Goal: Transaction & Acquisition: Purchase product/service

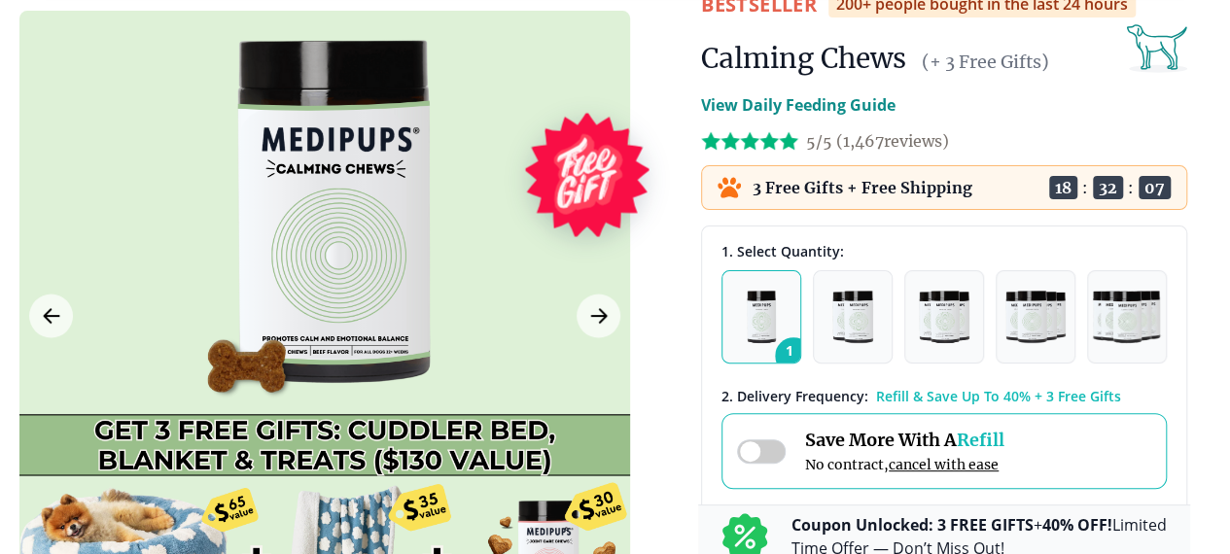
scroll to position [97, 0]
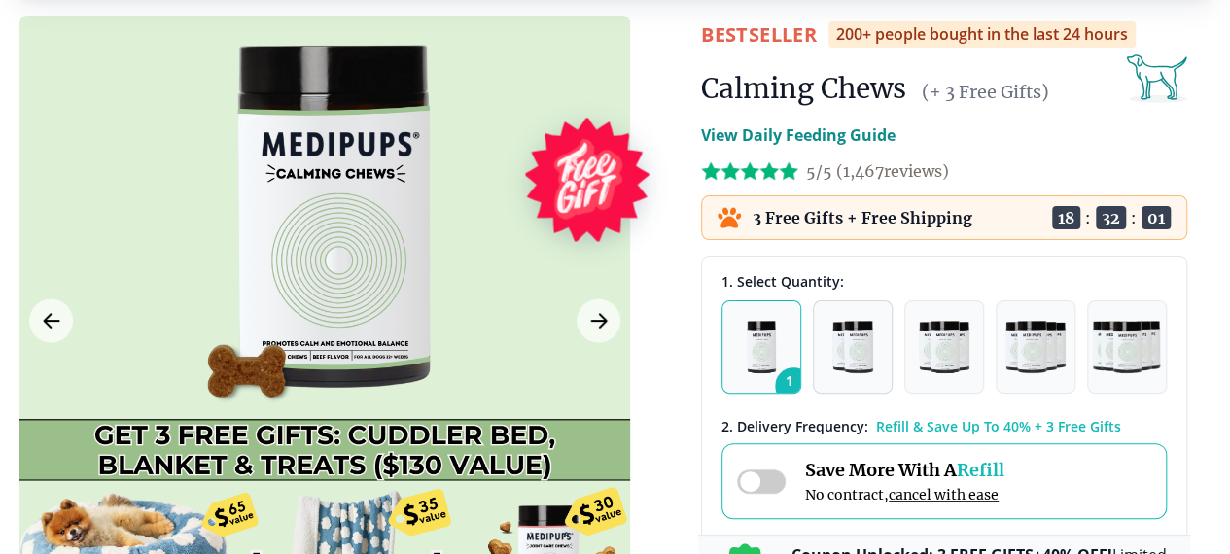
click at [858, 373] on img "button" at bounding box center [853, 347] width 41 height 53
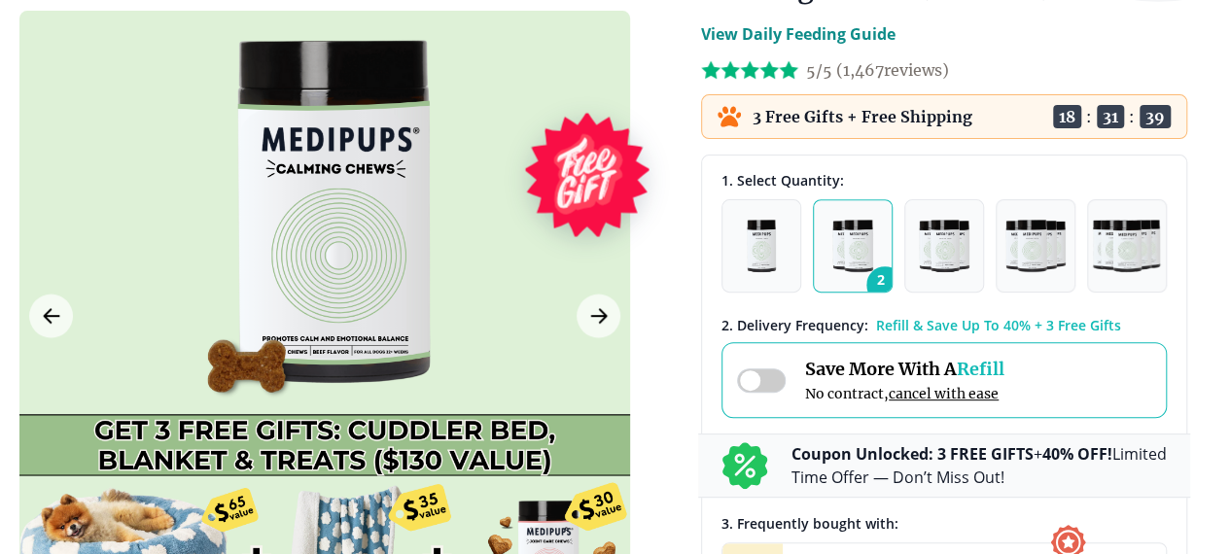
scroll to position [292, 0]
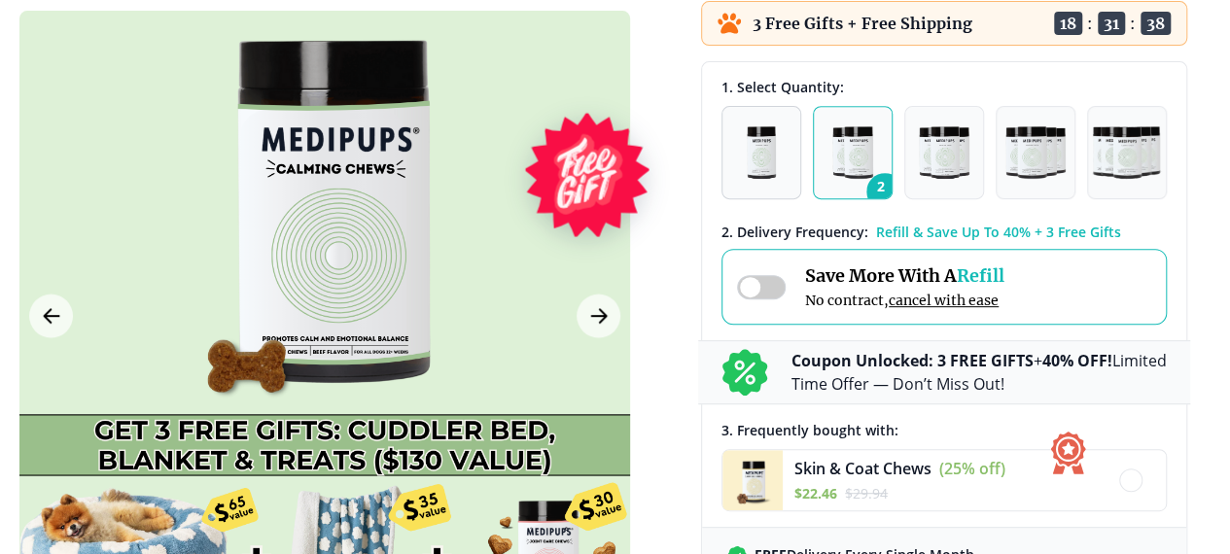
click at [757, 179] on img "button" at bounding box center [762, 152] width 30 height 53
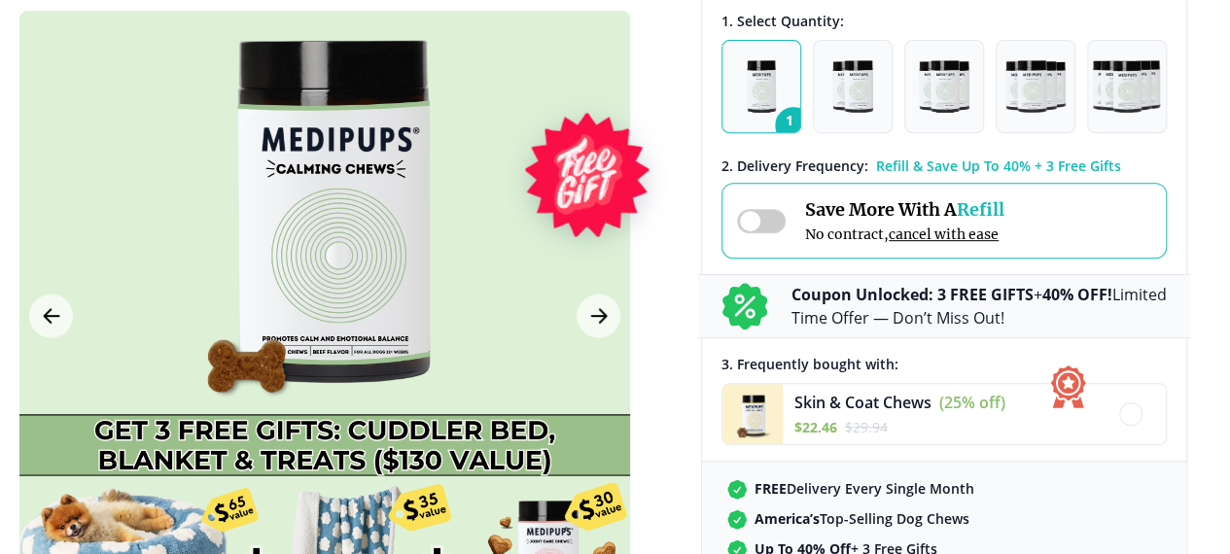
scroll to position [389, 0]
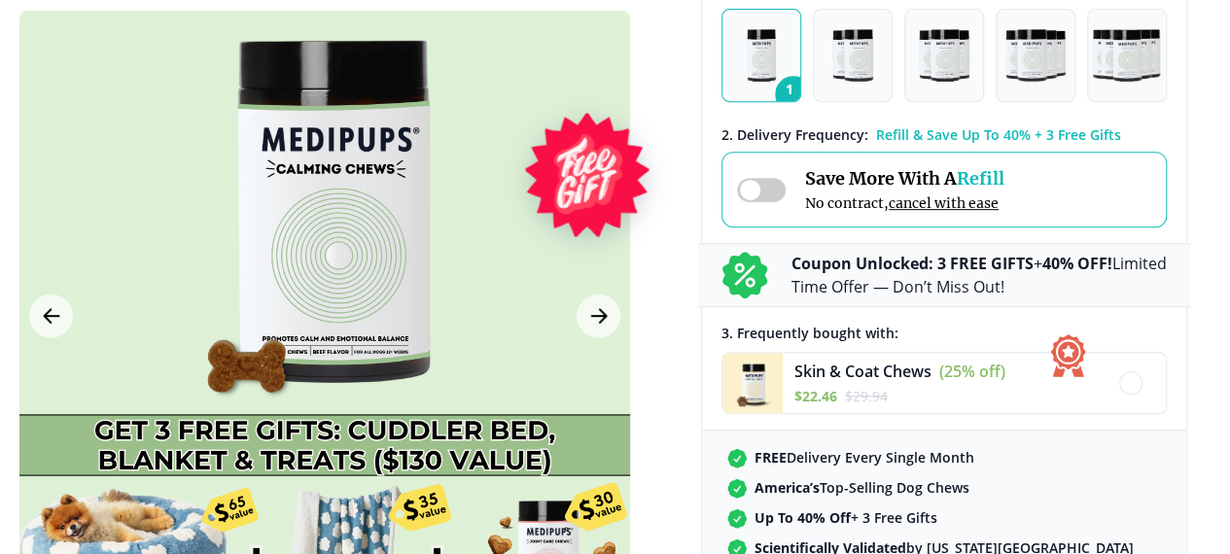
click at [706, 159] on div "1. Select Quantity: 1 2 3 4 5 2 . Delivery Frequency: Refill & Save Up To 40% +…" at bounding box center [944, 326] width 484 height 723
click at [795, 113] on span "1" at bounding box center [793, 94] width 37 height 37
click at [710, 194] on div "1. Select Quantity: 1 2 3 4 5 2 . Delivery Frequency: Refill & Save Up To 40% +…" at bounding box center [944, 326] width 484 height 723
drag, startPoint x: 702, startPoint y: 260, endPoint x: 675, endPoint y: 261, distance: 27.2
click at [702, 261] on div "1. Select Quantity: 1 2 3 4 5 2 . Delivery Frequency: Refill & Save Up To 40% +…" at bounding box center [944, 326] width 484 height 723
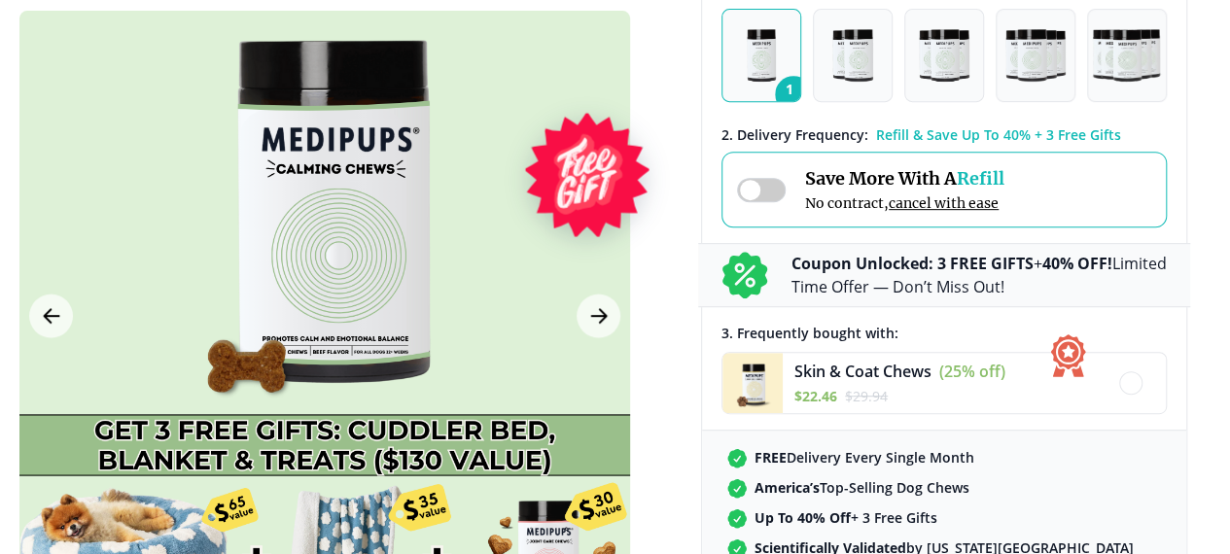
click at [899, 23] on div "1. Select Quantity: 1 2 3 4 5 2 . Delivery Frequency: Refill & Save Up To 40% +…" at bounding box center [944, 326] width 484 height 723
click at [887, 382] on span "Skin & Coat Chews" at bounding box center [863, 371] width 137 height 21
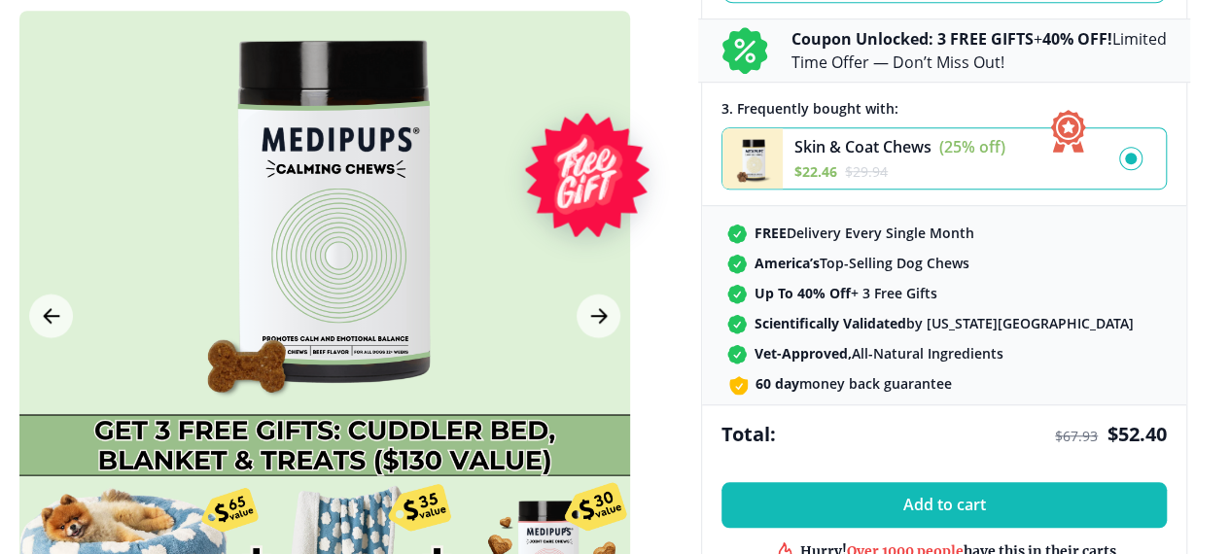
scroll to position [584, 0]
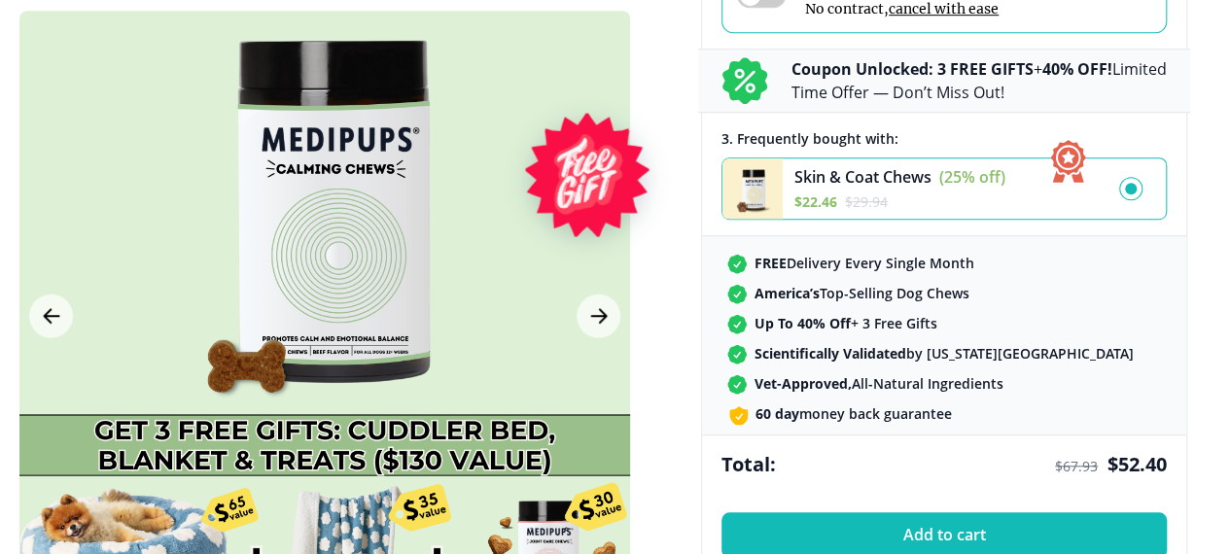
click at [1070, 304] on div "America’s Top-Selling Dog Chews" at bounding box center [944, 294] width 434 height 20
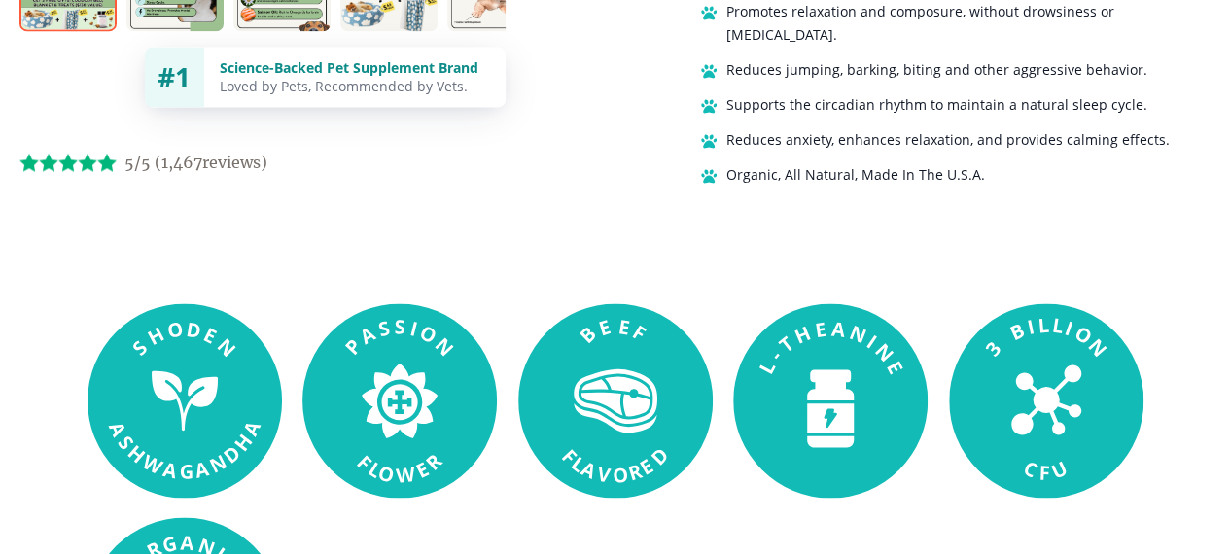
scroll to position [1556, 0]
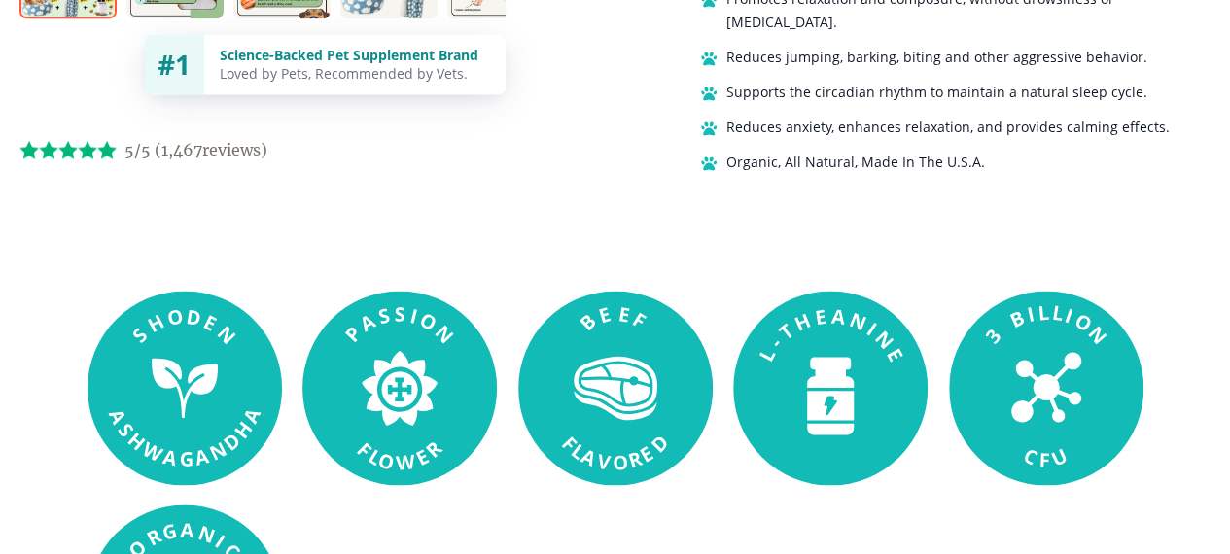
click at [1016, 291] on rect at bounding box center [1046, 388] width 195 height 195
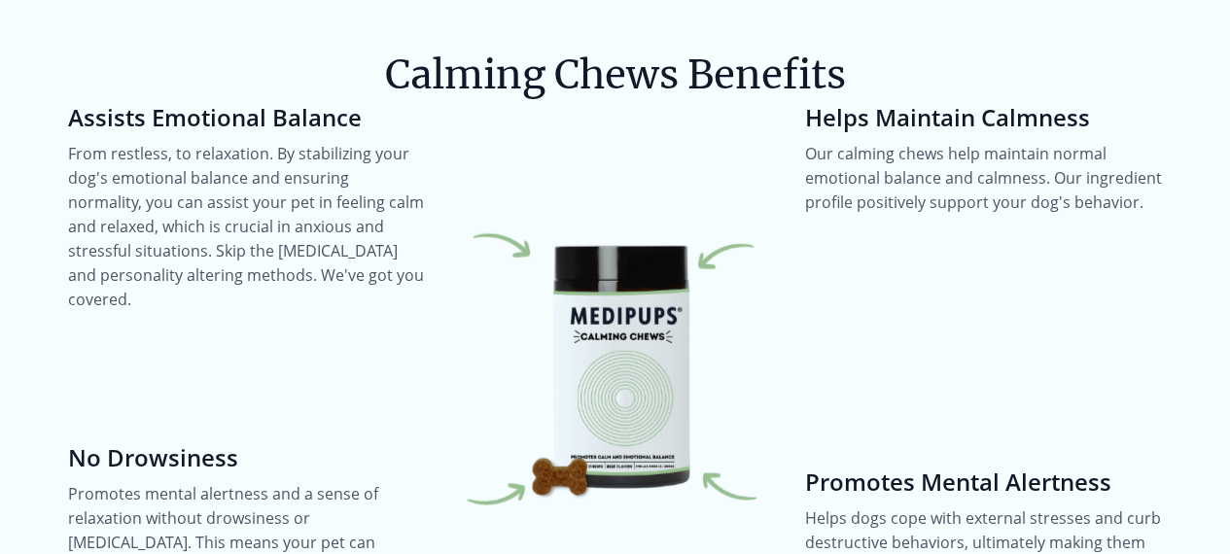
scroll to position [2529, 0]
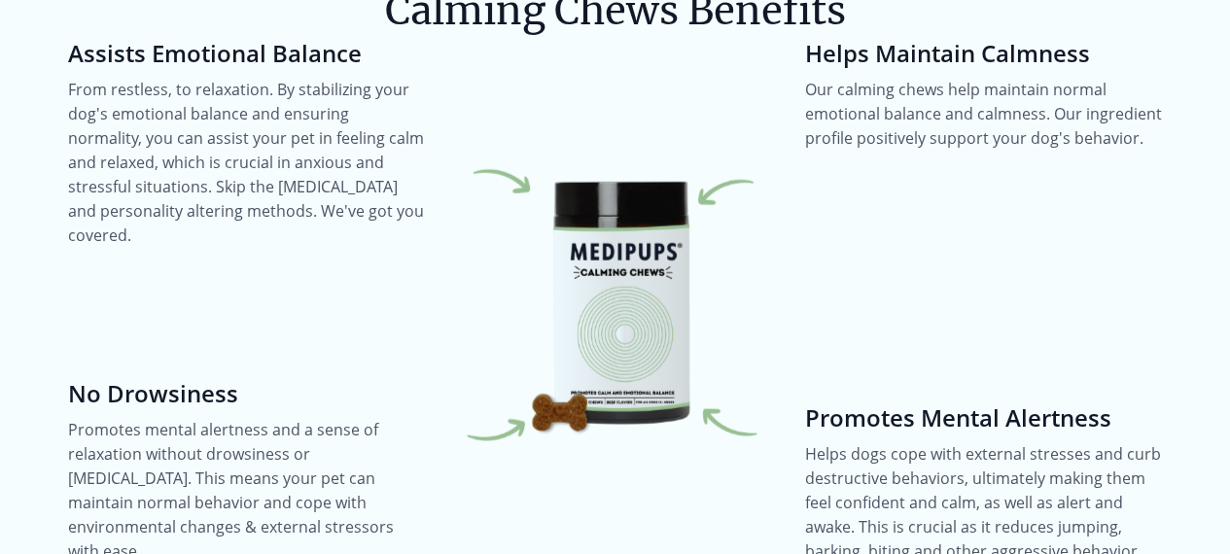
click at [620, 302] on img at bounding box center [615, 302] width 357 height 357
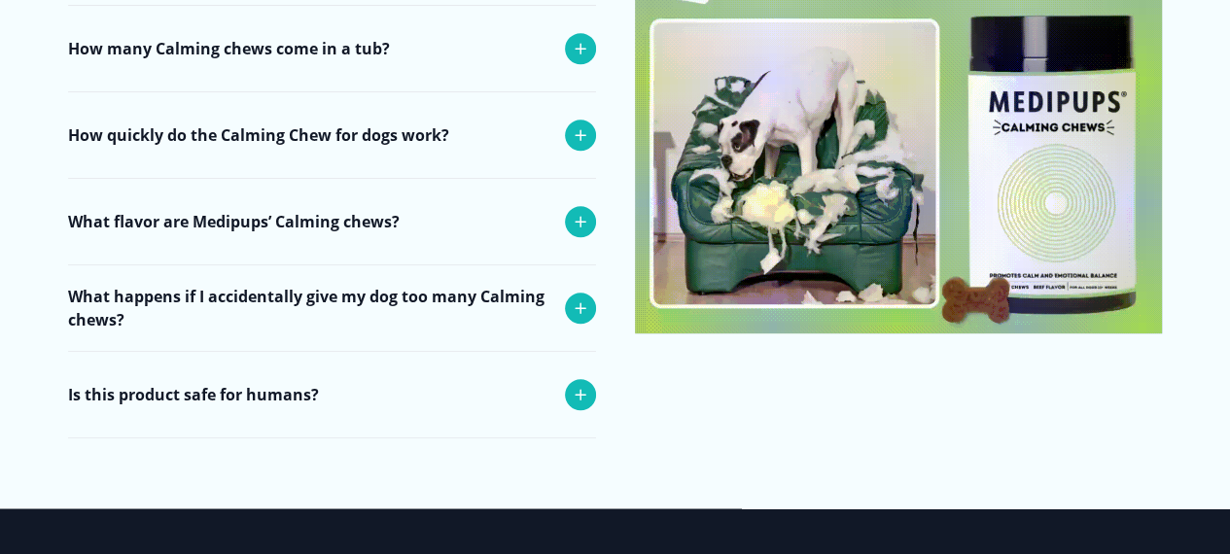
scroll to position [7878, 0]
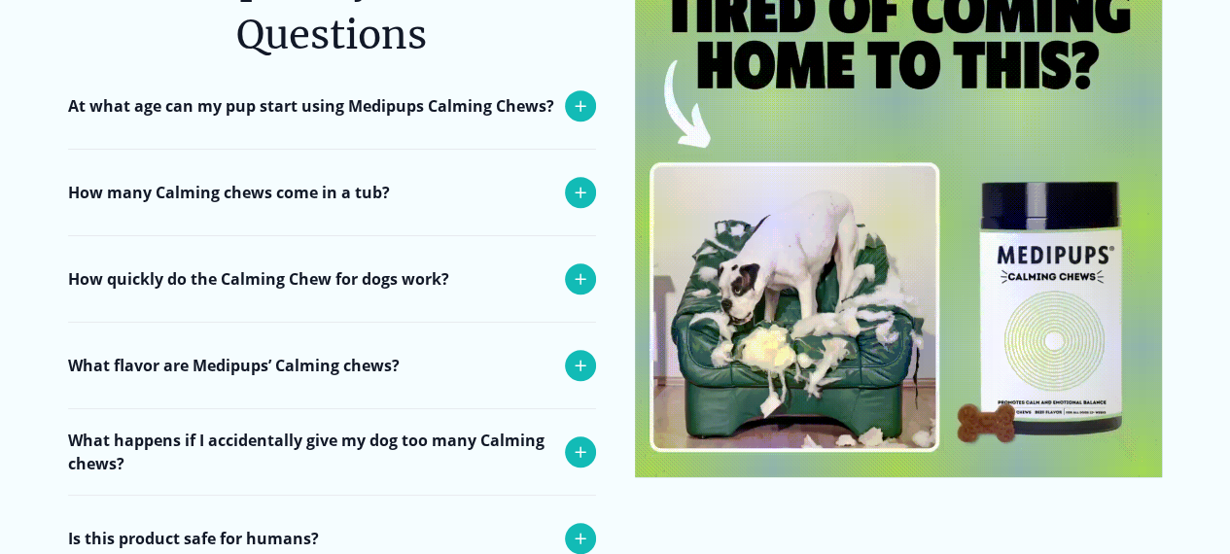
click at [959, 157] on img at bounding box center [899, 214] width 528 height 528
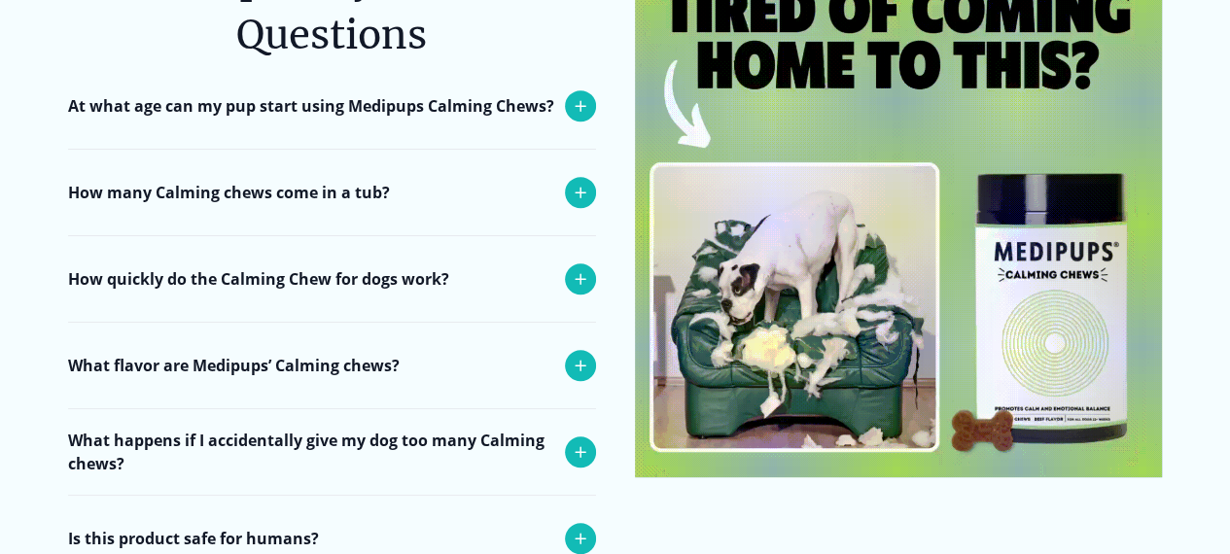
click at [1030, 178] on img at bounding box center [899, 214] width 528 height 528
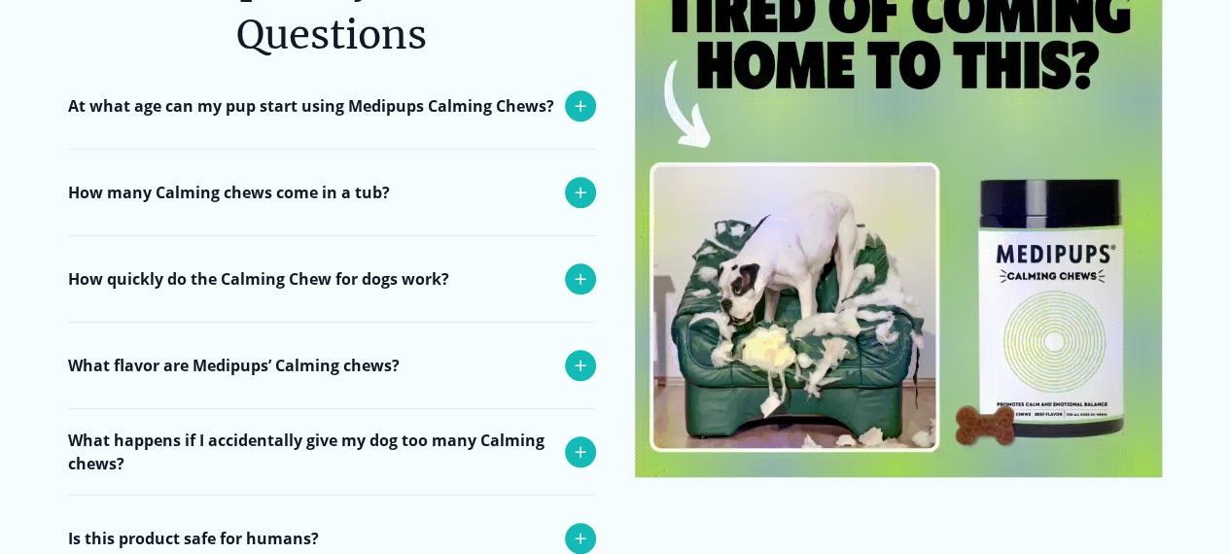
scroll to position [8169, 0]
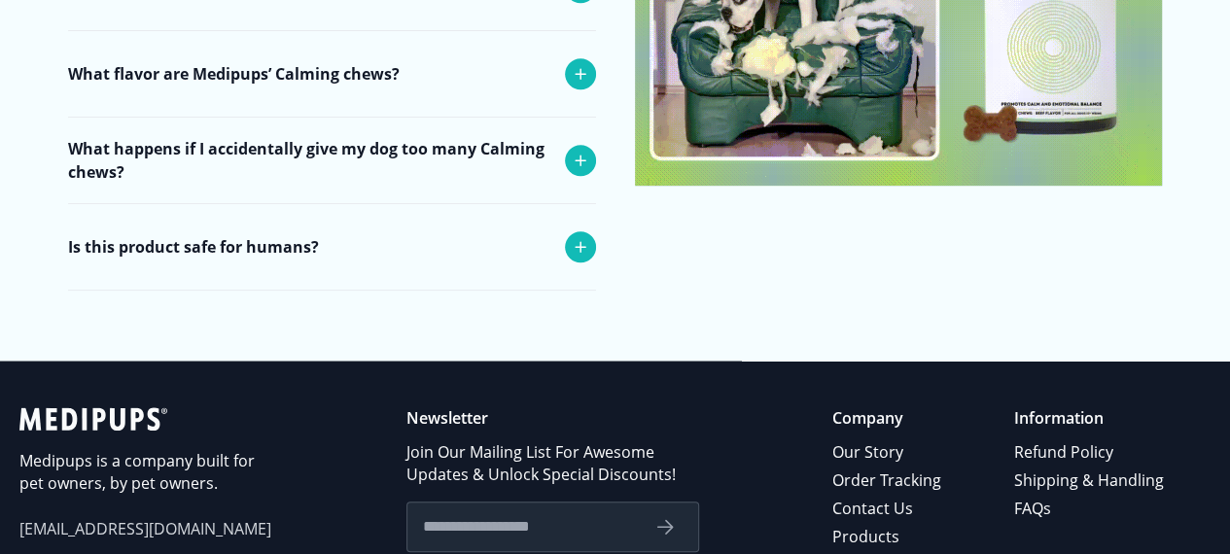
click at [123, 407] on icon at bounding box center [93, 418] width 148 height 23
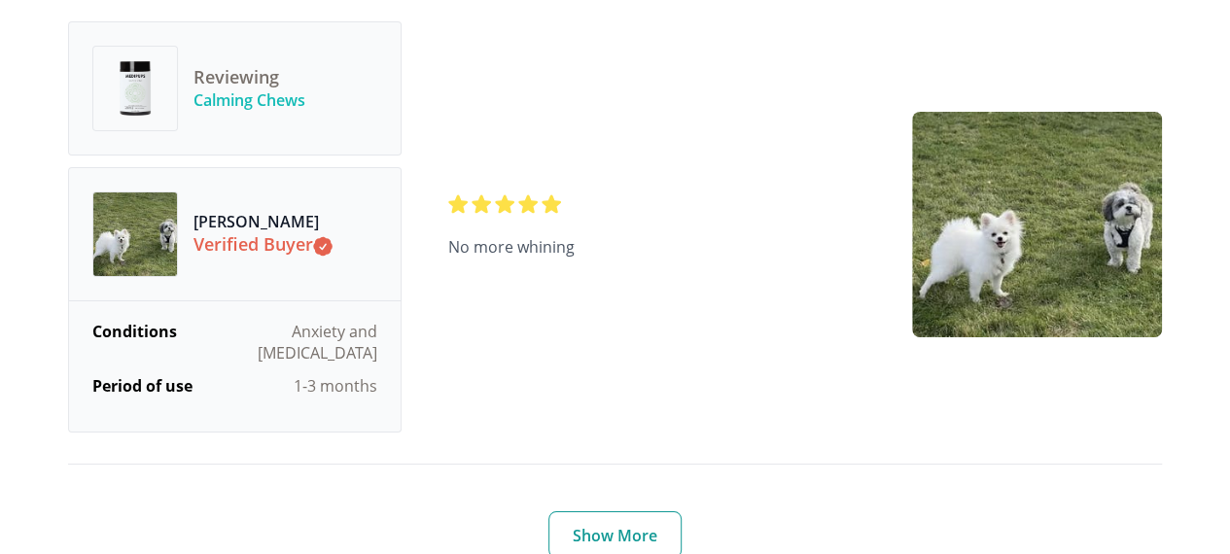
scroll to position [6905, 0]
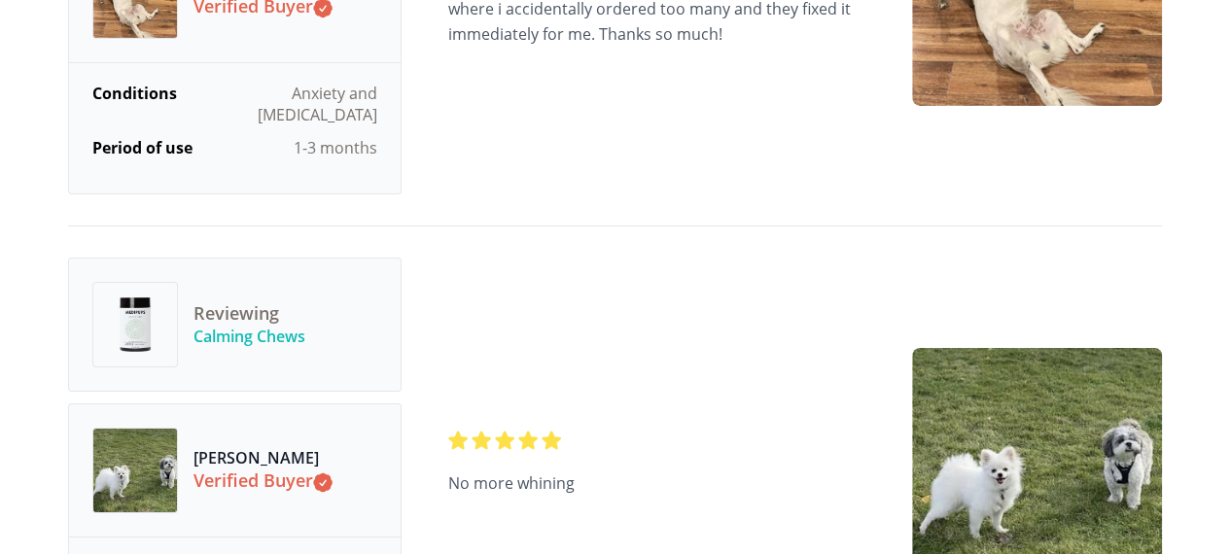
click at [213, 326] on span "Calming Chews" at bounding box center [250, 336] width 112 height 21
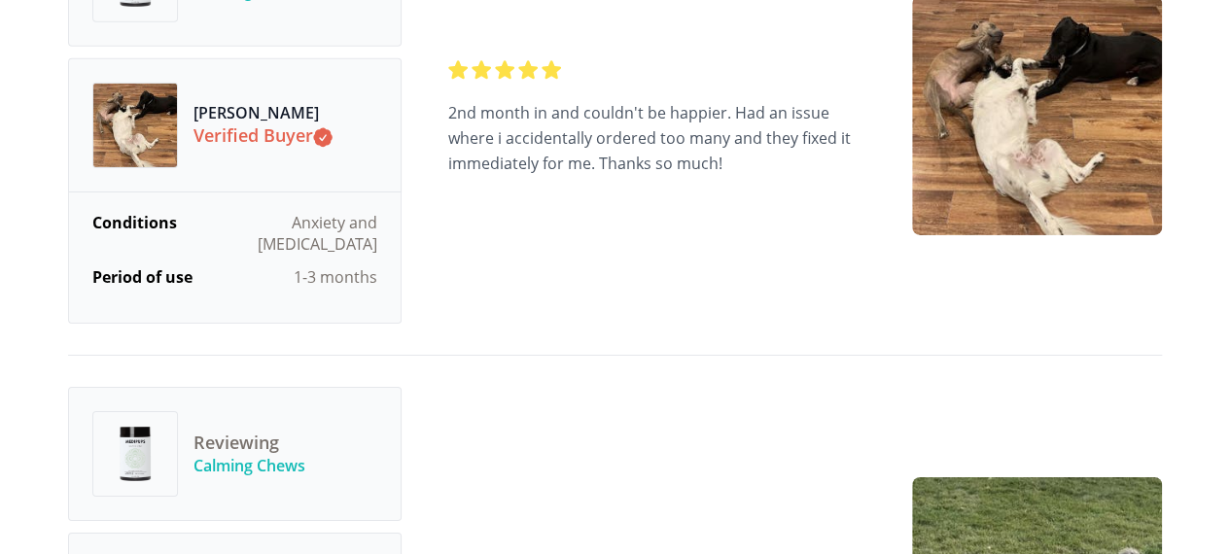
scroll to position [6613, 0]
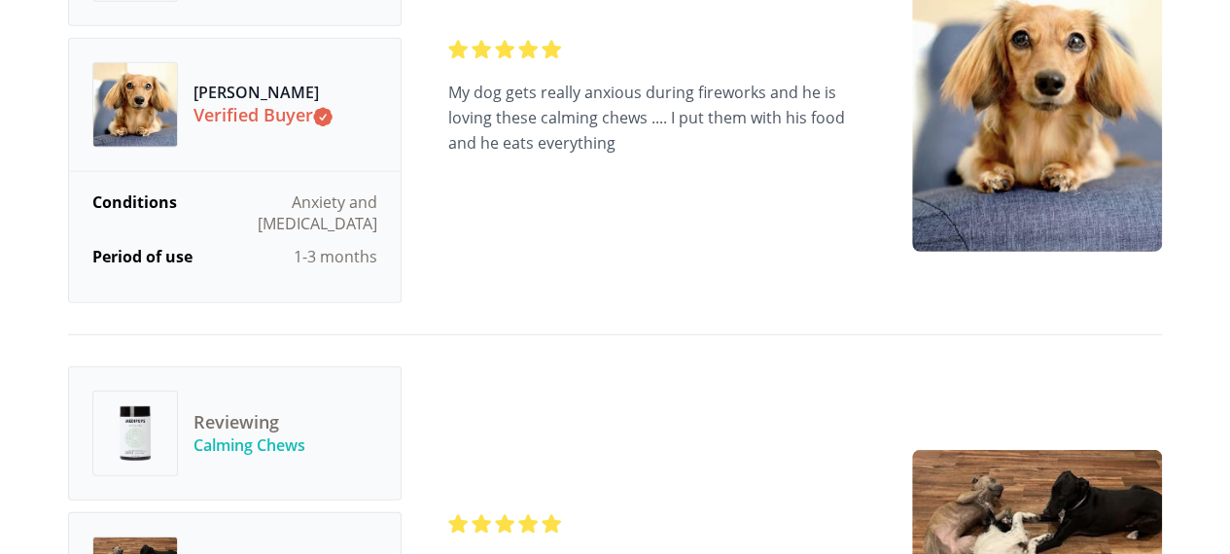
drag, startPoint x: 294, startPoint y: 112, endPoint x: 294, endPoint y: 67, distance: 44.7
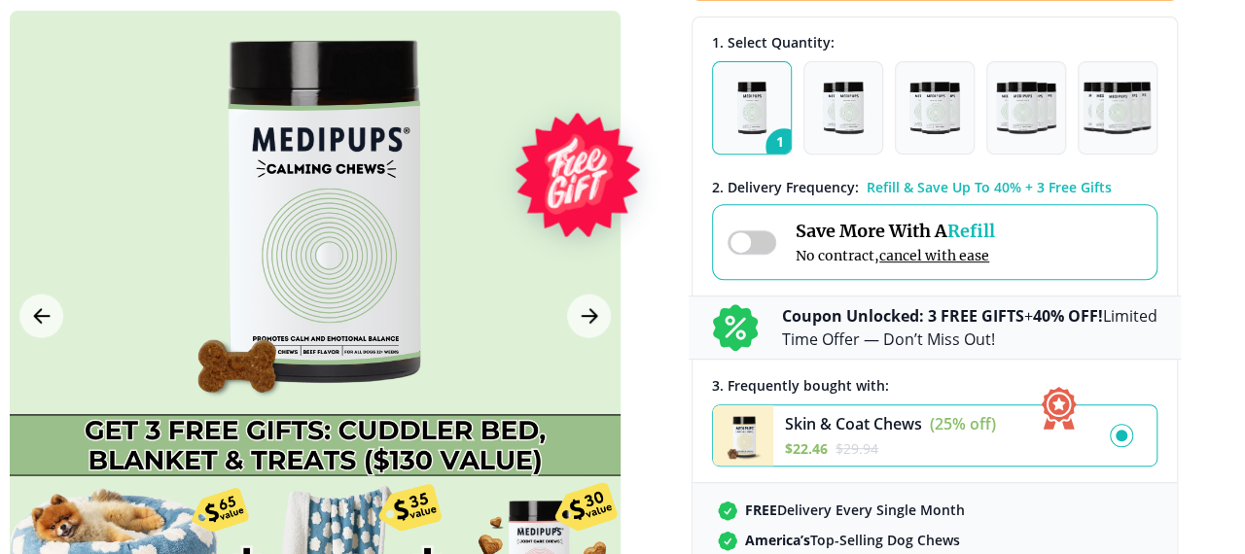
scroll to position [0, 18]
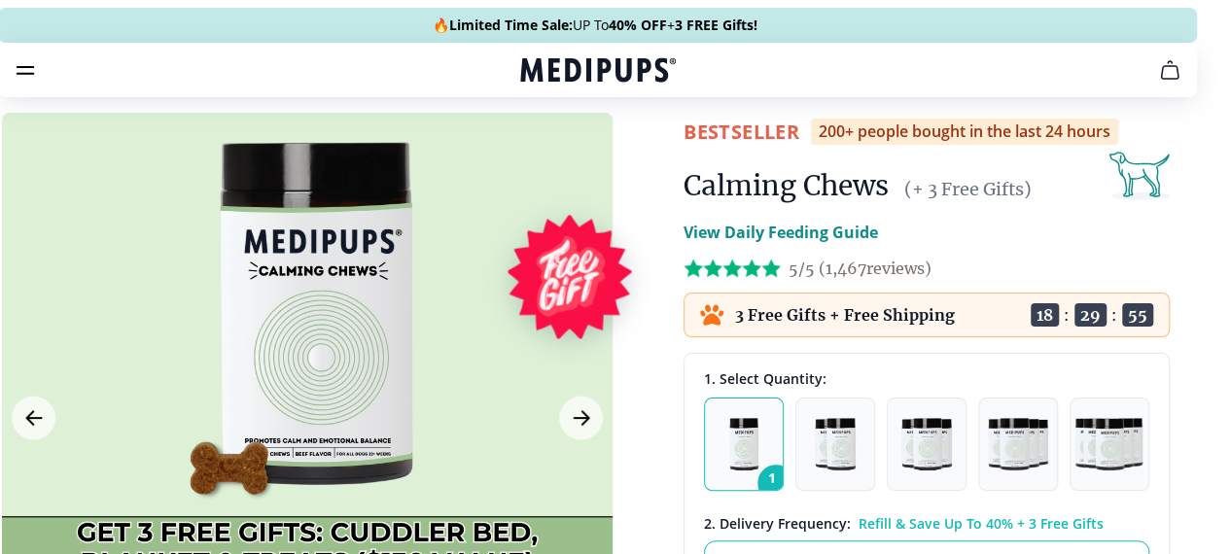
click at [543, 156] on span "Supplements" at bounding box center [591, 165] width 97 height 19
click at [362, 392] on div at bounding box center [307, 418] width 611 height 611
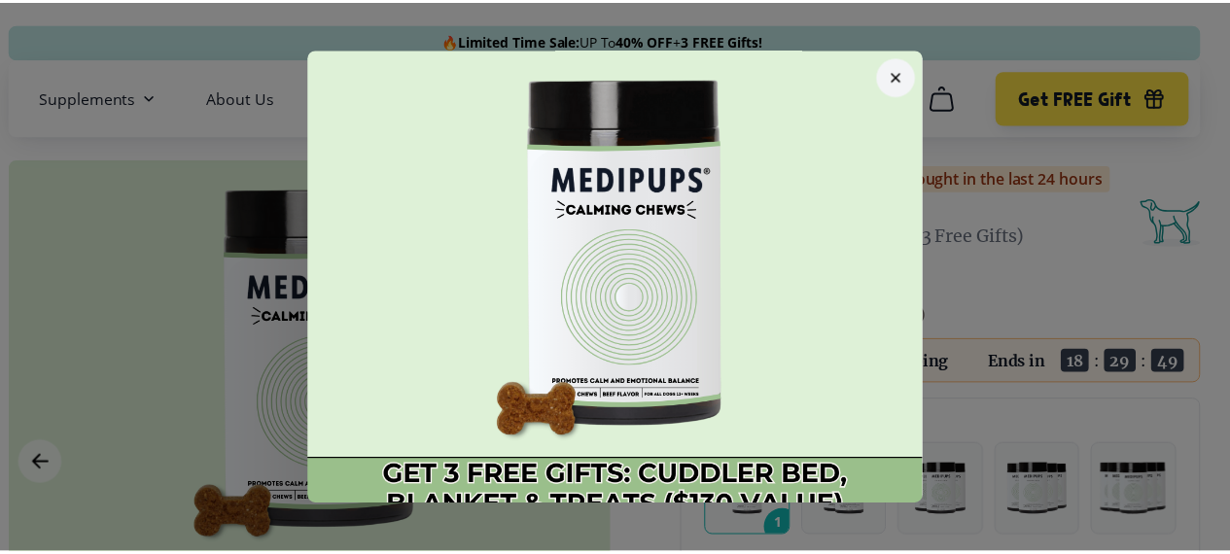
scroll to position [132, 0]
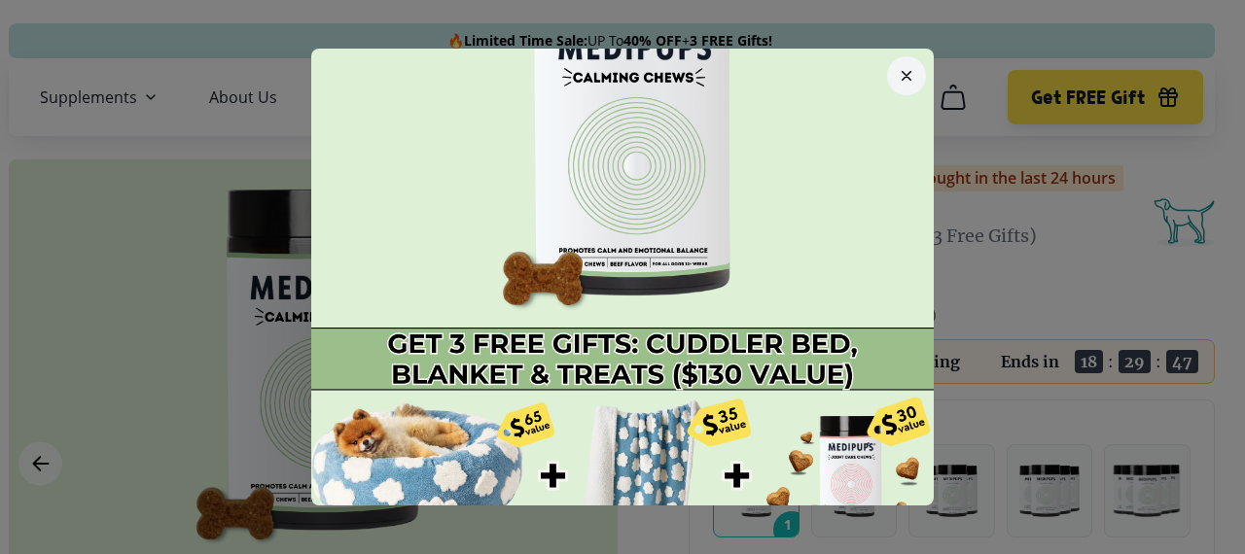
click at [902, 71] on icon "button" at bounding box center [907, 76] width 10 height 10
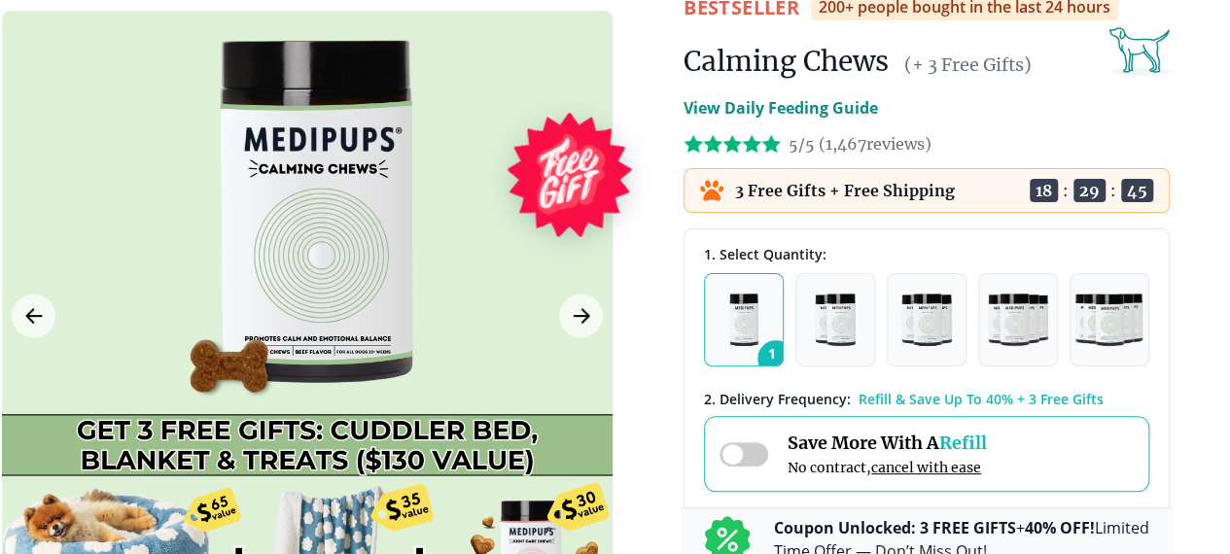
scroll to position [195, 18]
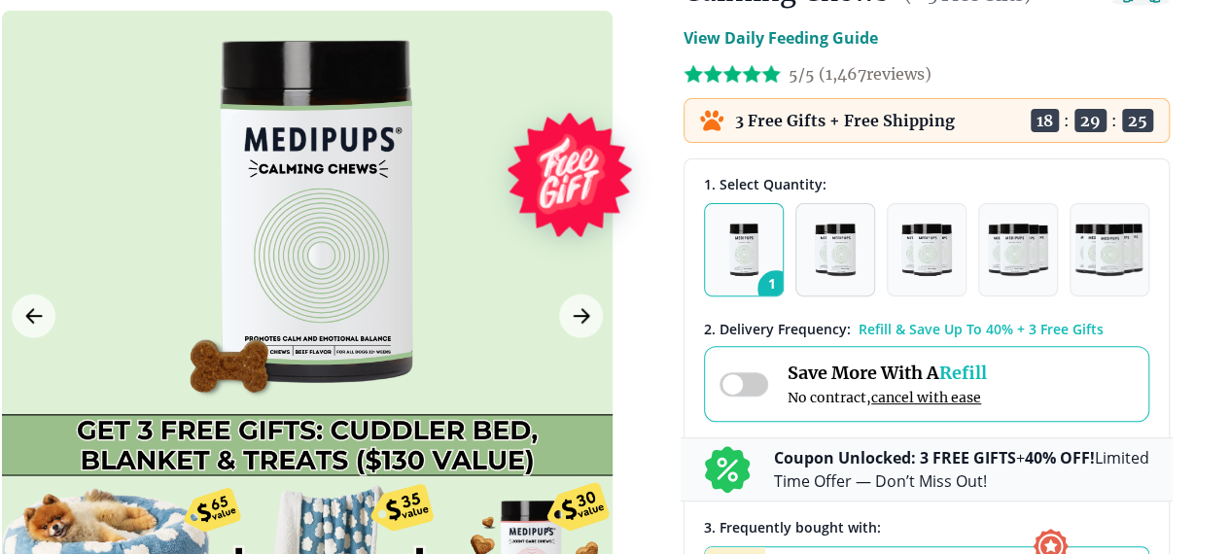
click at [833, 276] on img "button" at bounding box center [835, 250] width 41 height 53
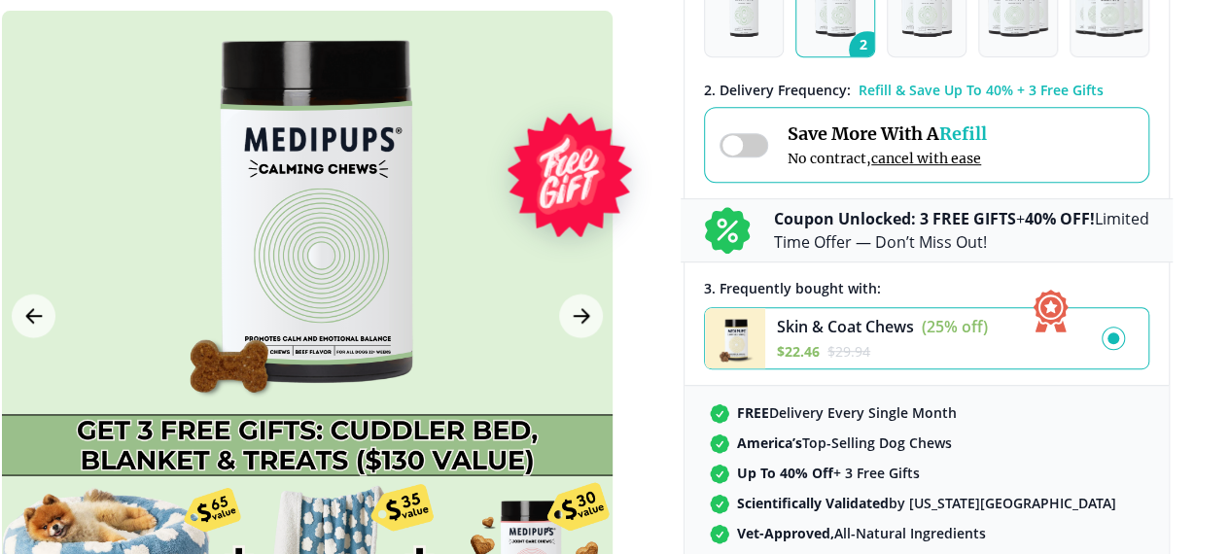
scroll to position [389, 18]
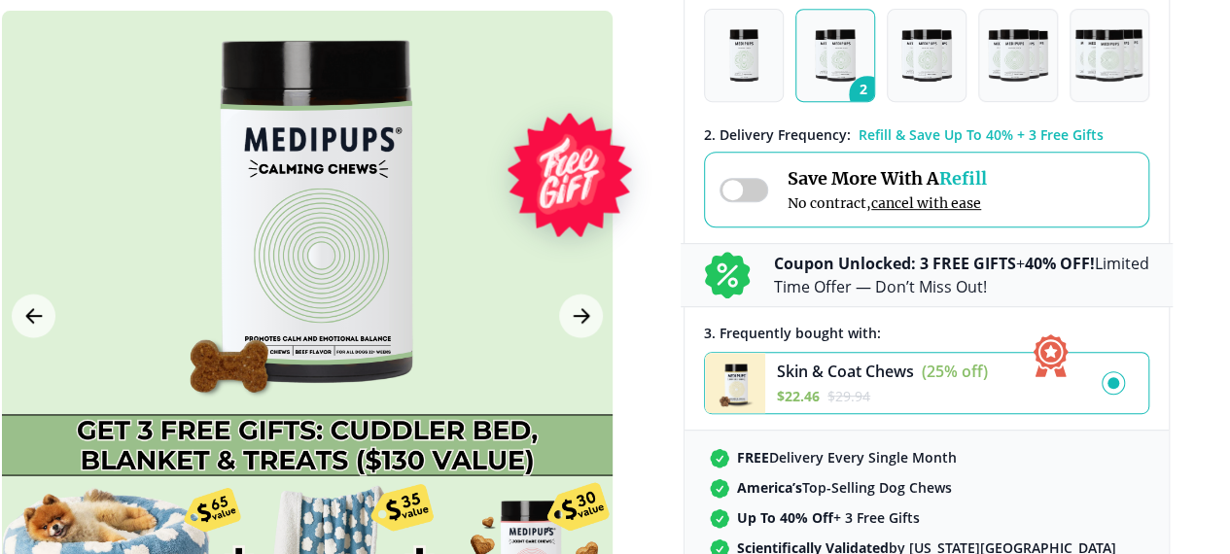
click at [749, 202] on span at bounding box center [744, 190] width 49 height 24
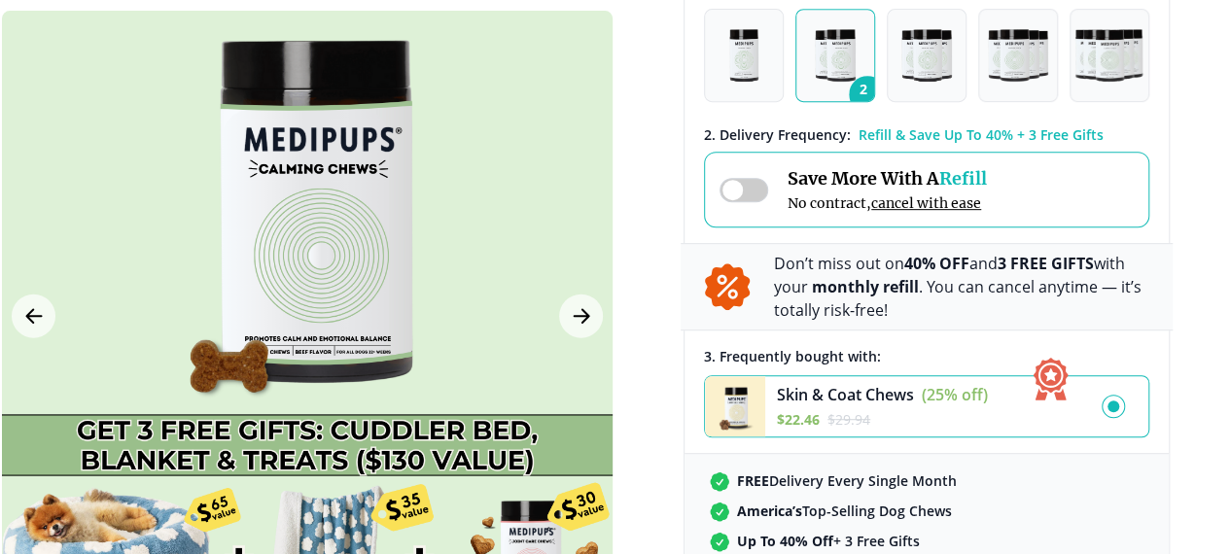
click at [749, 202] on span at bounding box center [744, 190] width 49 height 24
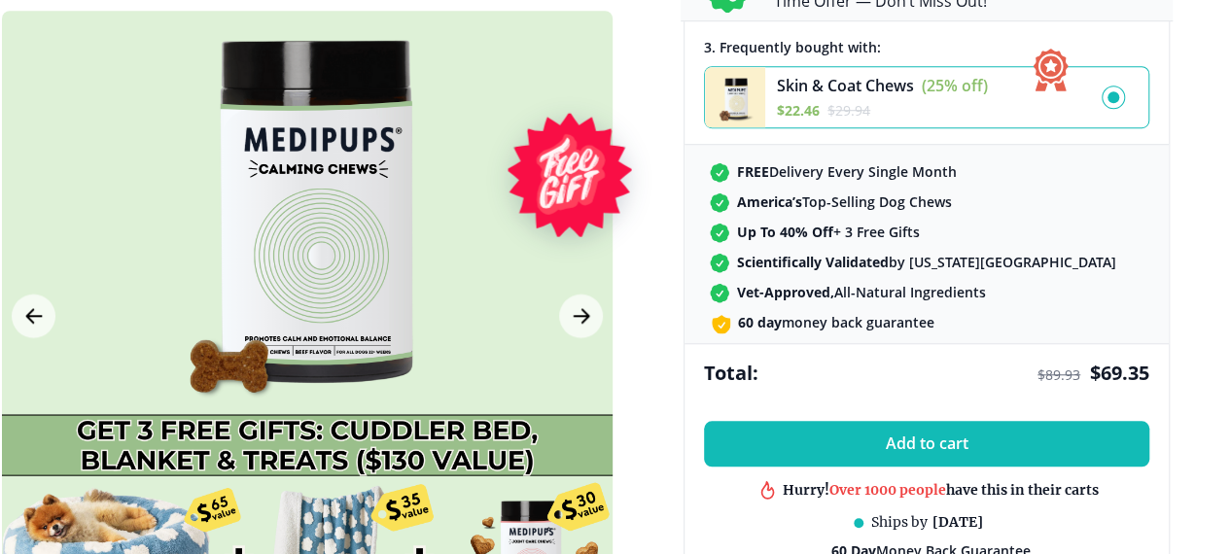
scroll to position [681, 18]
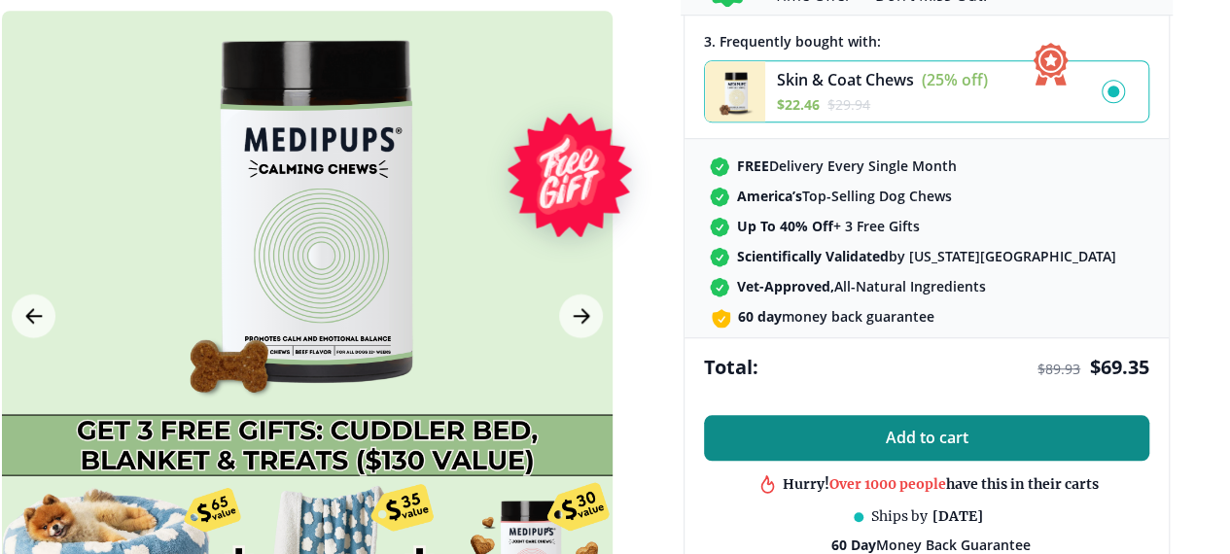
click at [969, 447] on span "Add to cart" at bounding box center [927, 438] width 83 height 18
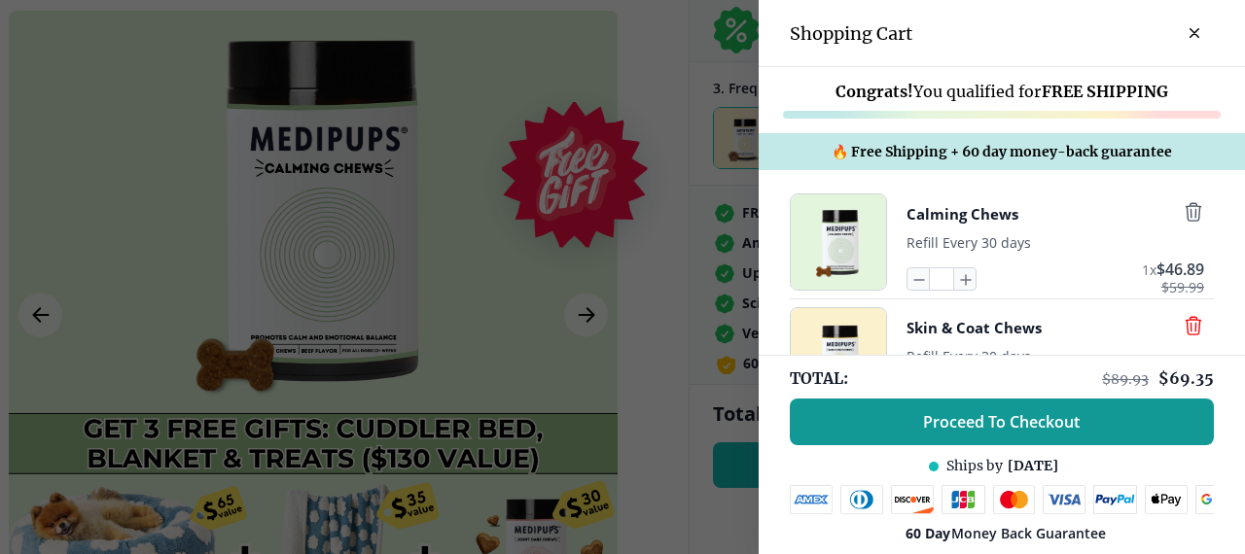
click at [1183, 326] on icon "button" at bounding box center [1193, 325] width 21 height 21
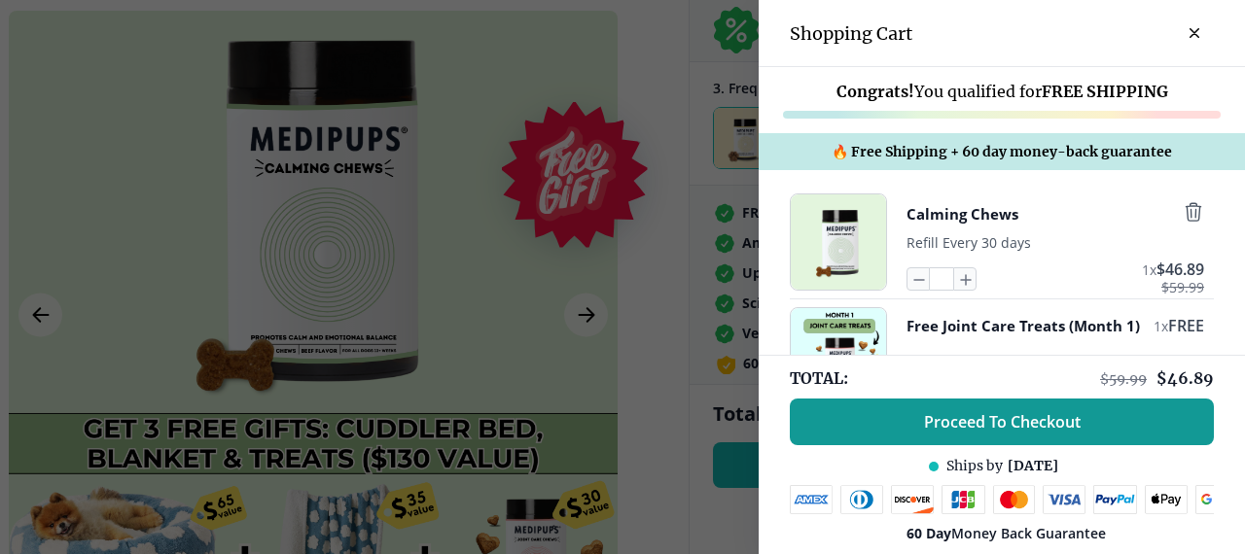
click at [1182, 25] on button "close-cart" at bounding box center [1194, 33] width 39 height 39
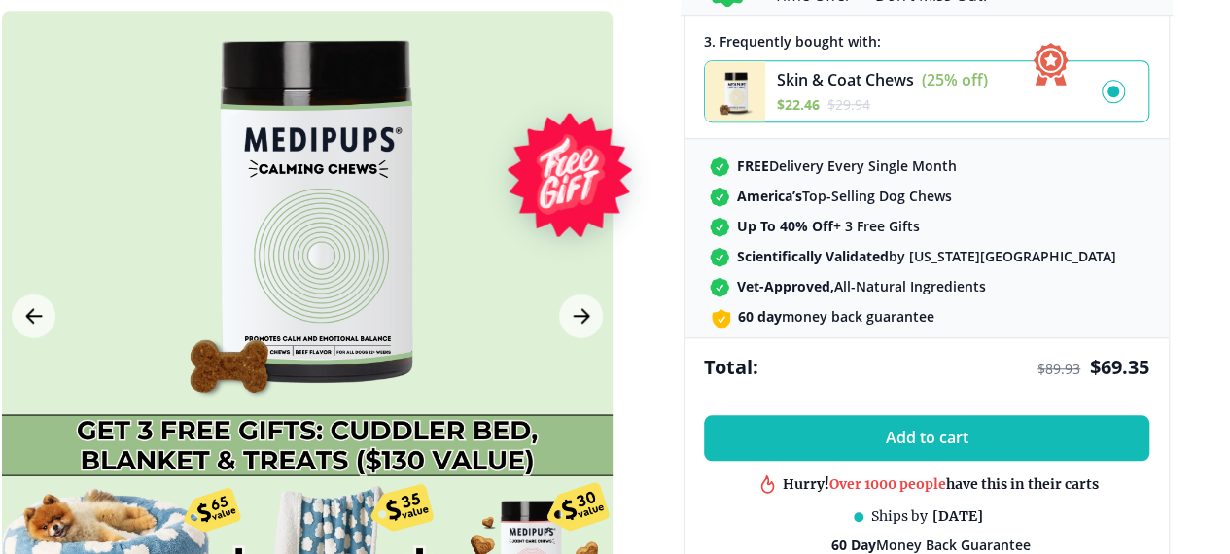
click at [524, 272] on div at bounding box center [307, 316] width 611 height 611
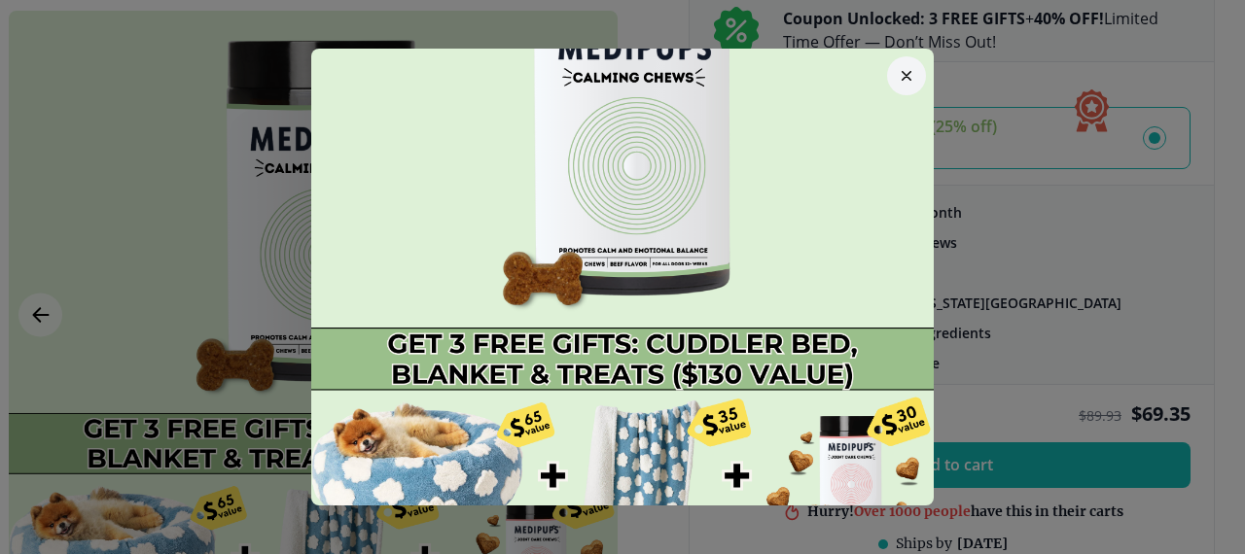
click at [903, 72] on icon "button" at bounding box center [907, 76] width 8 height 8
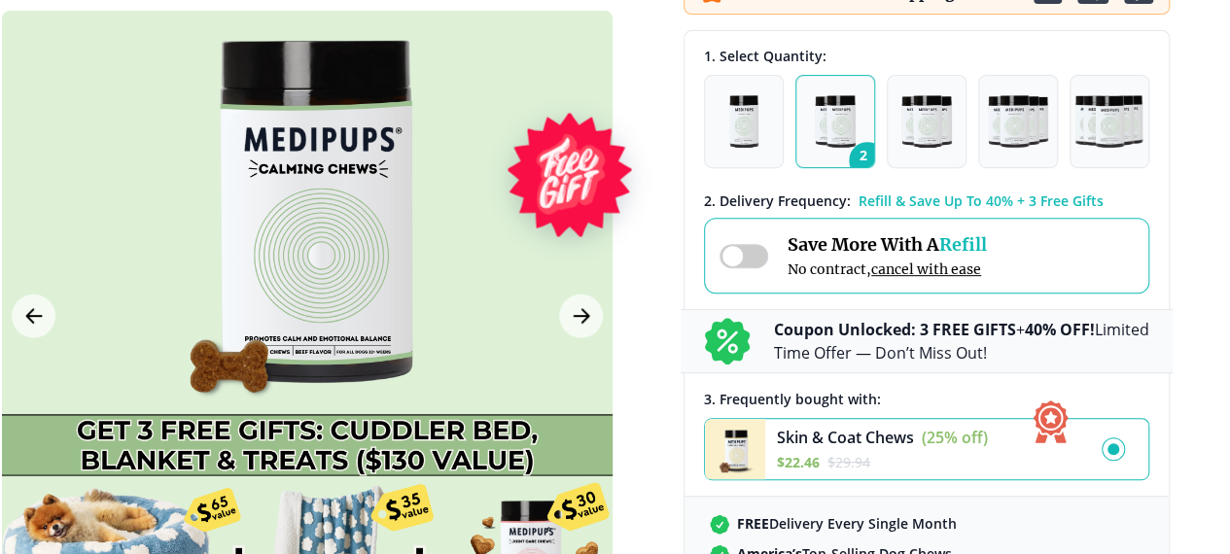
scroll to position [292, 18]
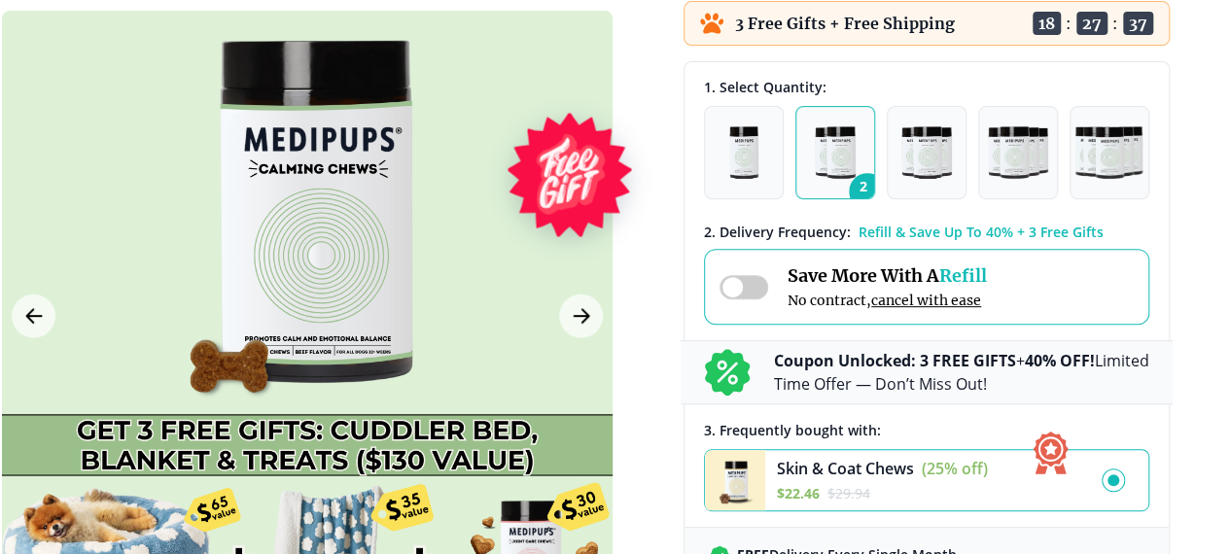
drag, startPoint x: 729, startPoint y: 238, endPoint x: 712, endPoint y: 234, distance: 17.9
click at [729, 199] on button "1" at bounding box center [744, 152] width 80 height 93
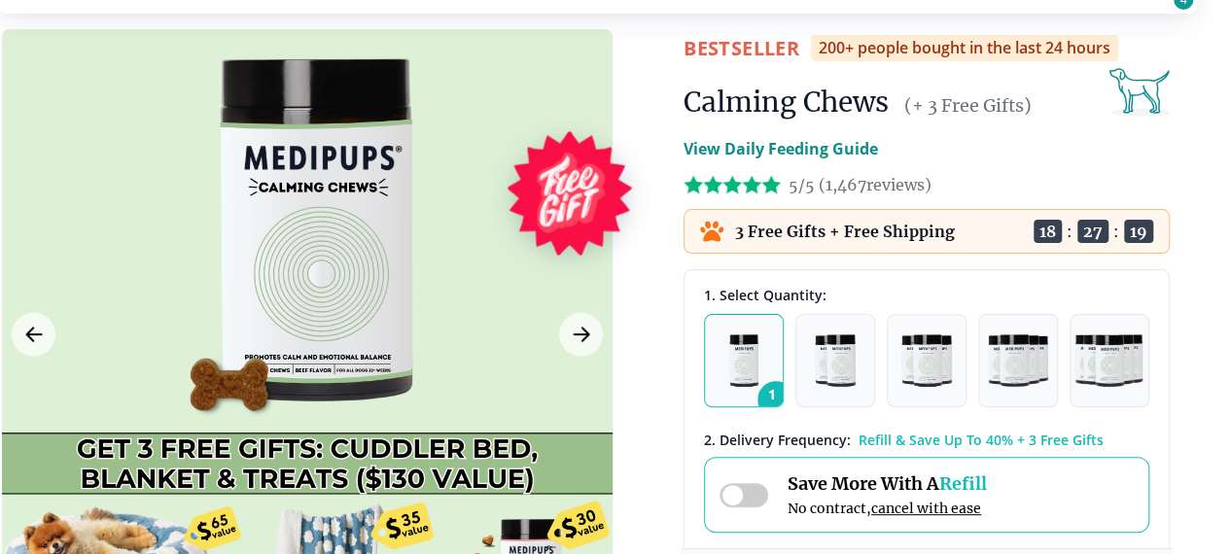
scroll to position [0, 18]
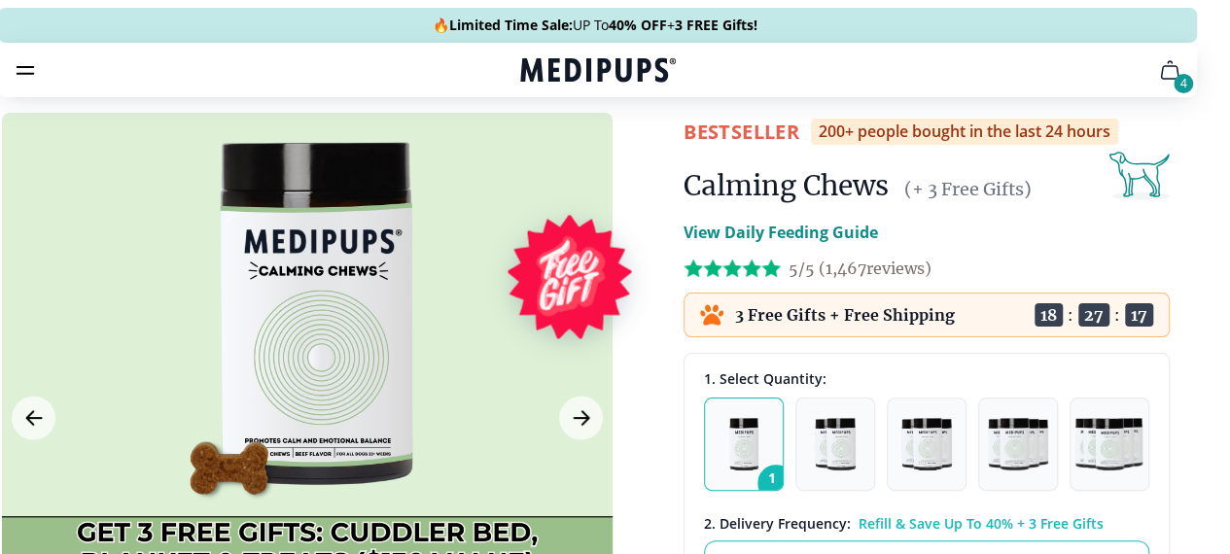
click at [1158, 82] on icon "cart" at bounding box center [1169, 69] width 23 height 23
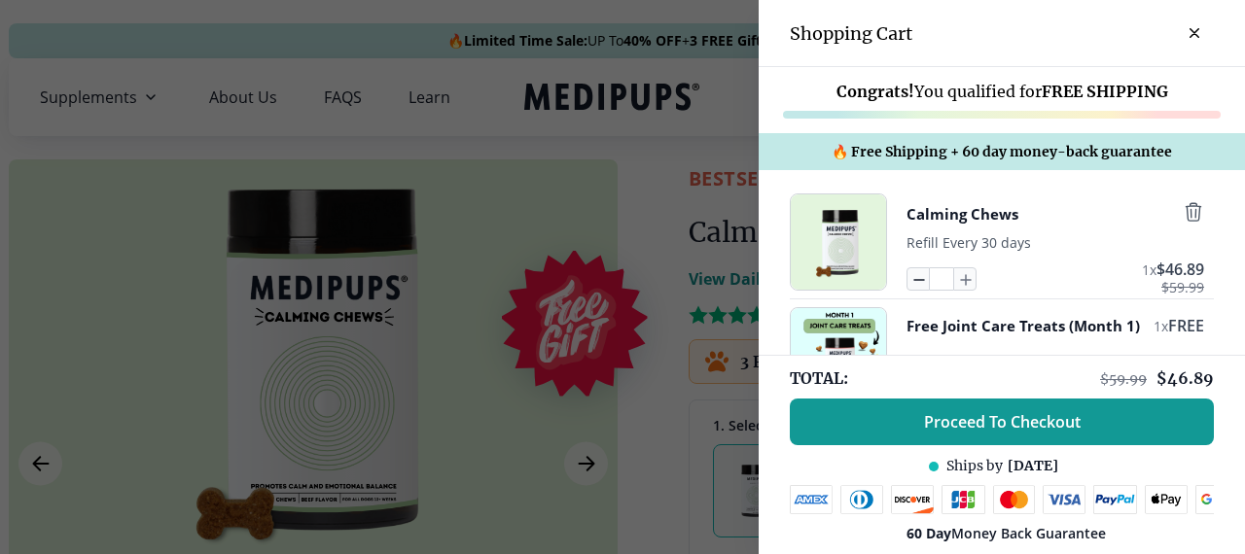
click at [910, 288] on icon "button" at bounding box center [917, 278] width 21 height 21
click at [907, 285] on icon "button" at bounding box center [917, 278] width 21 height 21
click at [914, 280] on icon "button" at bounding box center [919, 280] width 10 height 0
click at [907, 279] on icon "button" at bounding box center [917, 278] width 21 height 21
click at [1183, 211] on icon "button" at bounding box center [1193, 211] width 21 height 21
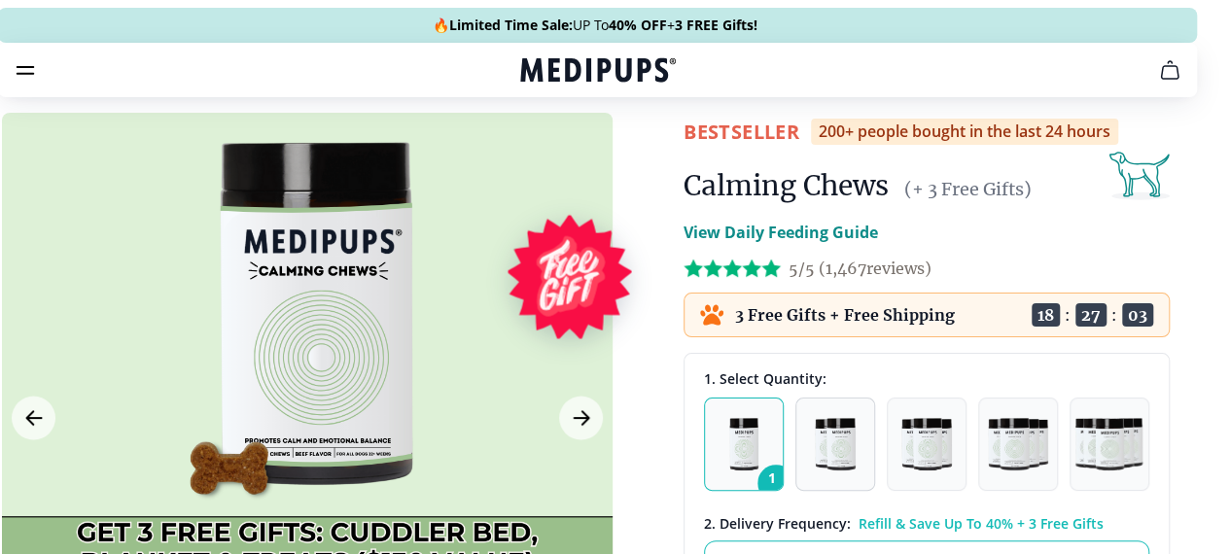
scroll to position [195, 18]
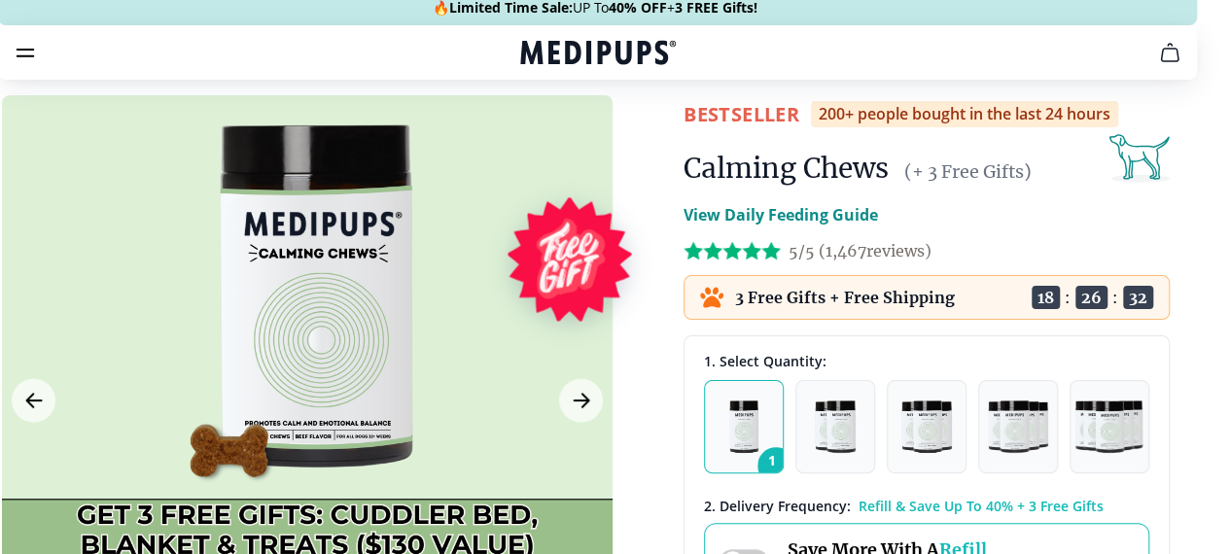
scroll to position [0, 18]
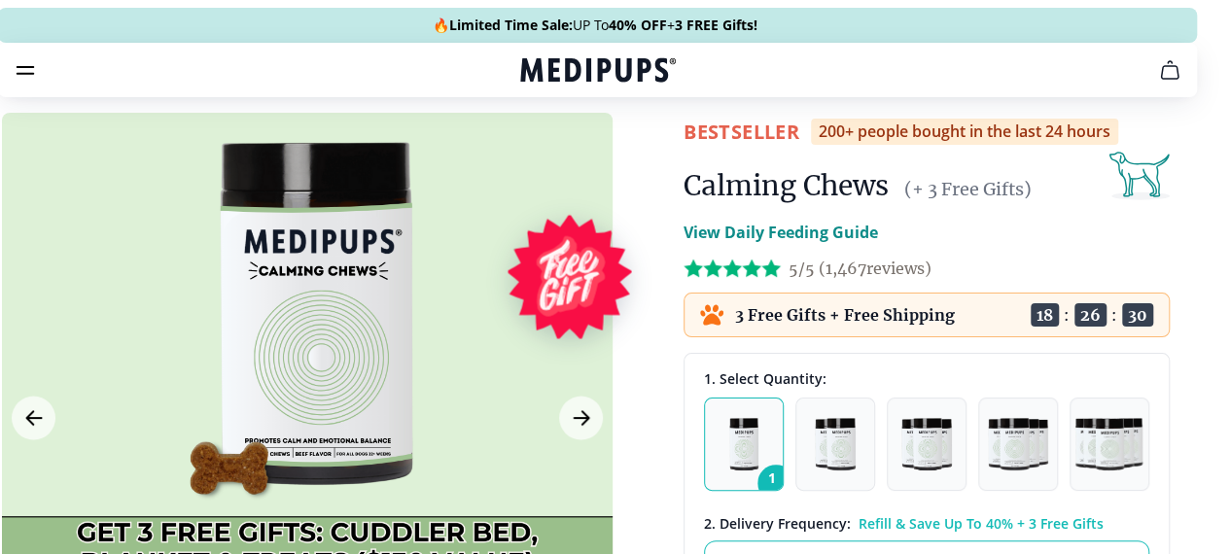
click at [1158, 82] on icon "cart" at bounding box center [1169, 69] width 23 height 23
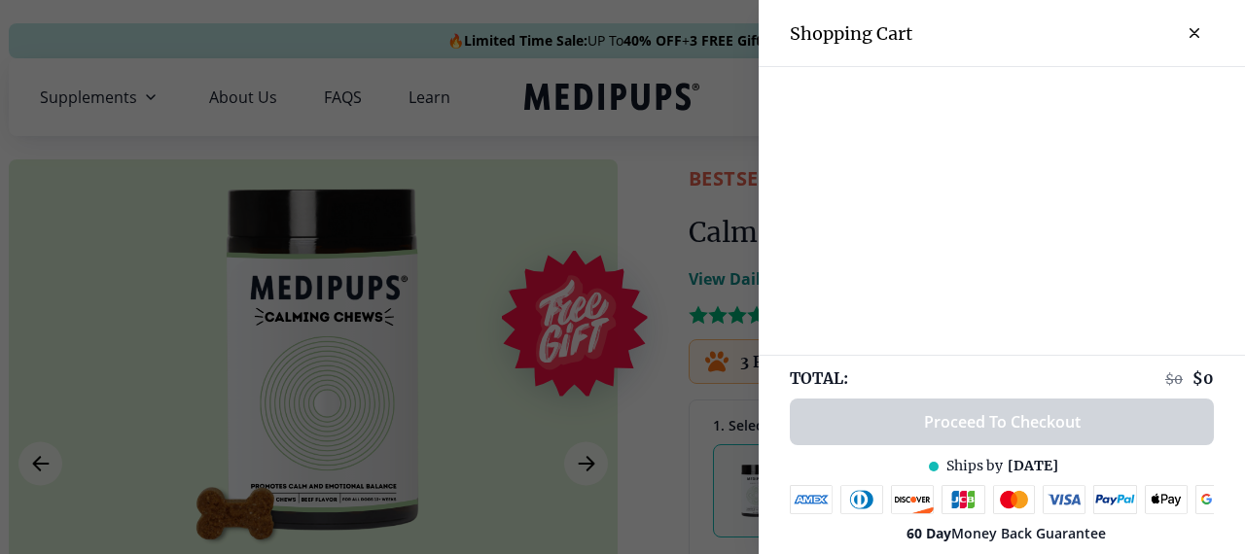
click at [1044, 421] on div "TOTAL: $ 0 $ 0 Proceed To Checkout Ships by [DATE] Day Money Back Guarantee" at bounding box center [1002, 454] width 486 height 199
click at [1021, 417] on div "TOTAL: $ 0 $ 0 Proceed To Checkout Ships by [DATE] Day Money Back Guarantee" at bounding box center [1002, 454] width 486 height 199
click at [1190, 29] on icon "close-cart" at bounding box center [1194, 33] width 8 height 8
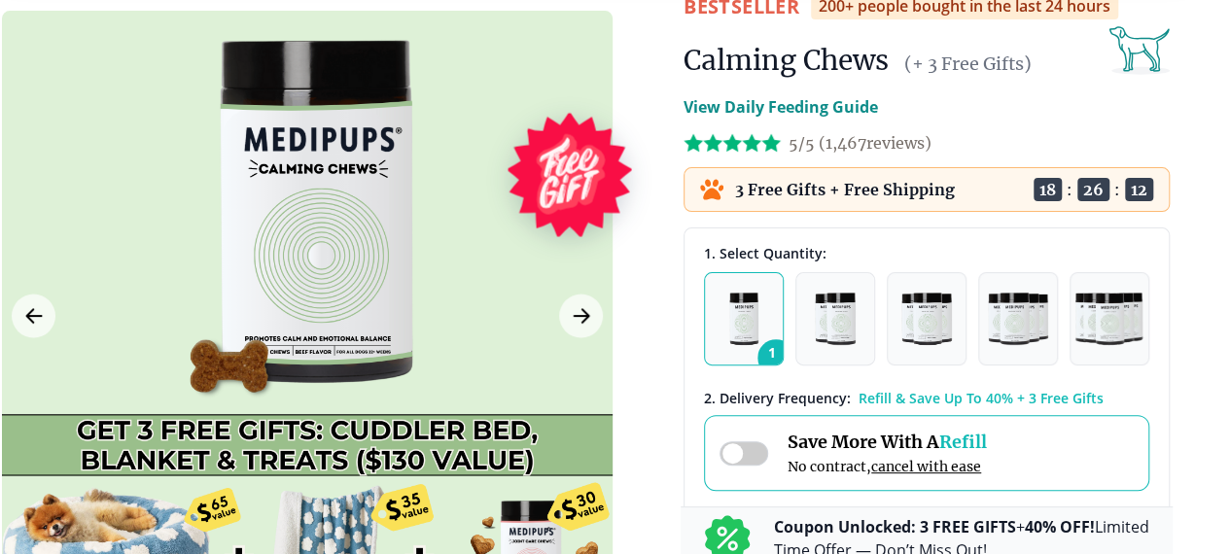
scroll to position [195, 18]
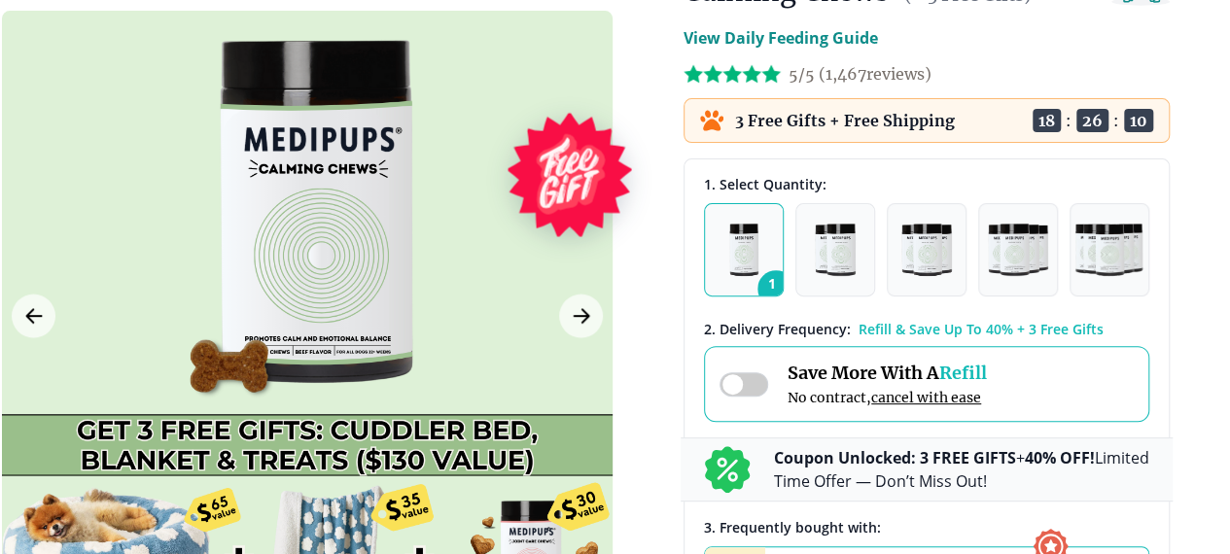
click at [1213, 344] on html "🔥 Limited Time Sale: UP To 40% OFF + 3 FREE Gifts! Supplements Supplements Prob…" at bounding box center [597, 82] width 1230 height 554
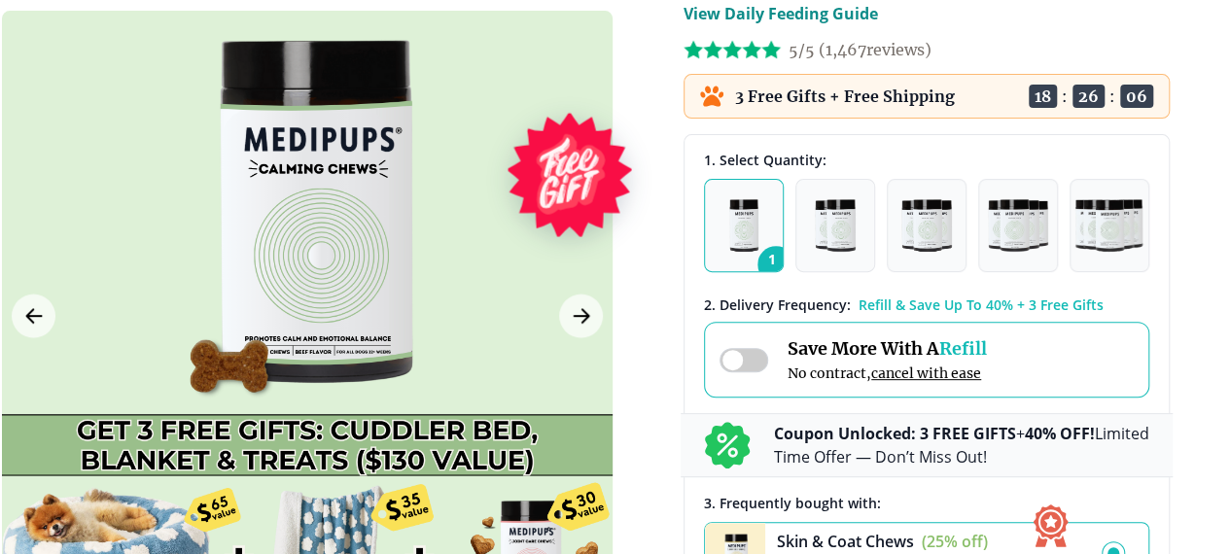
scroll to position [389, 18]
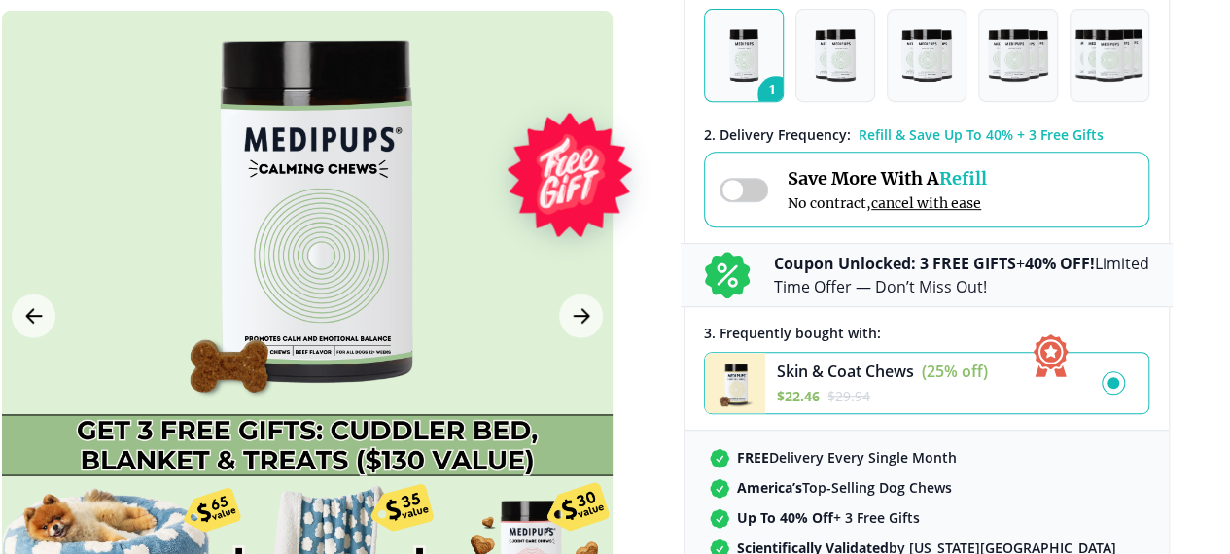
click at [483, 251] on div at bounding box center [307, 316] width 611 height 611
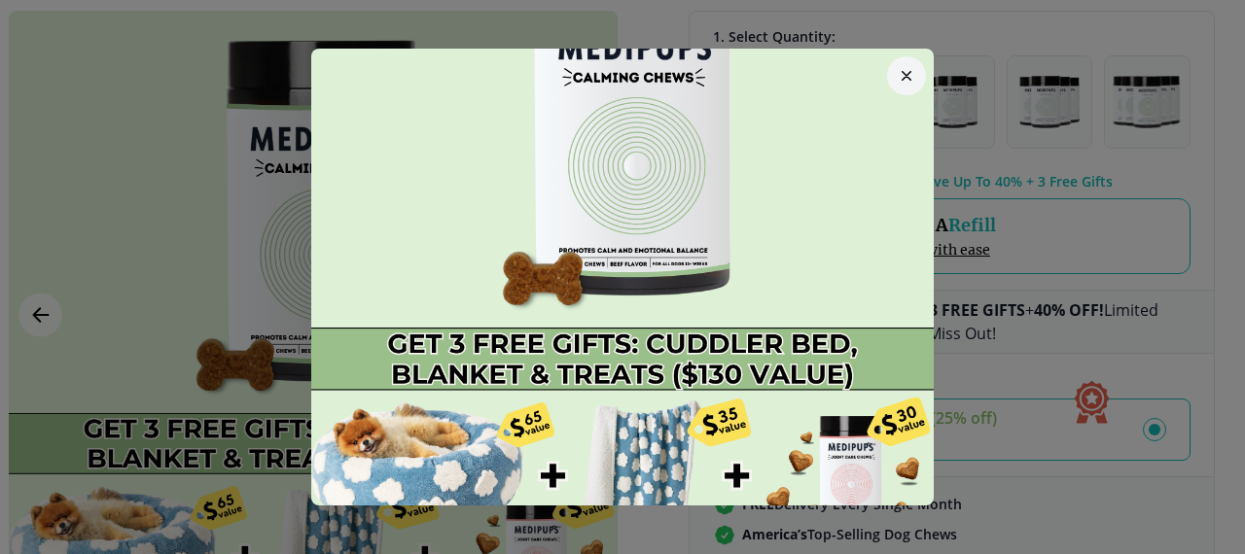
click at [902, 71] on icon "button" at bounding box center [907, 76] width 10 height 10
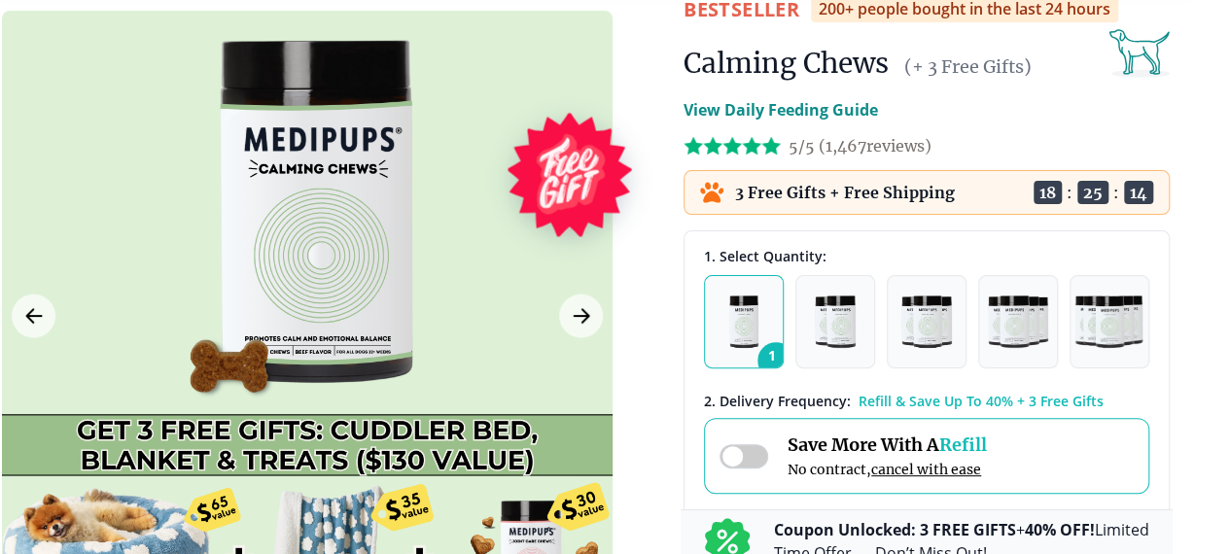
scroll to position [0, 18]
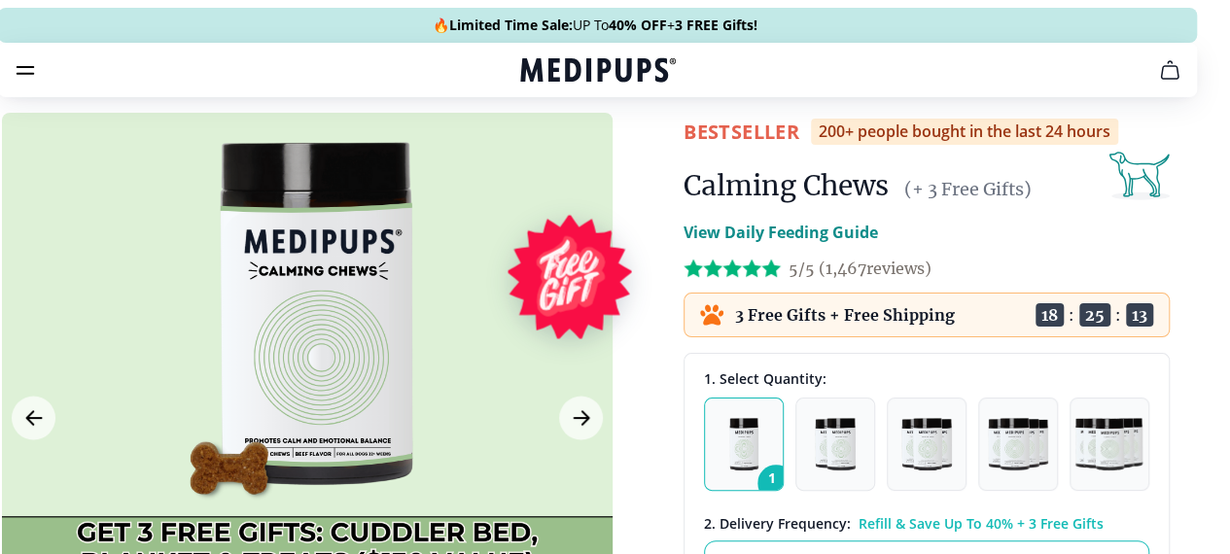
click at [1161, 79] on icon "cart" at bounding box center [1169, 70] width 17 height 18
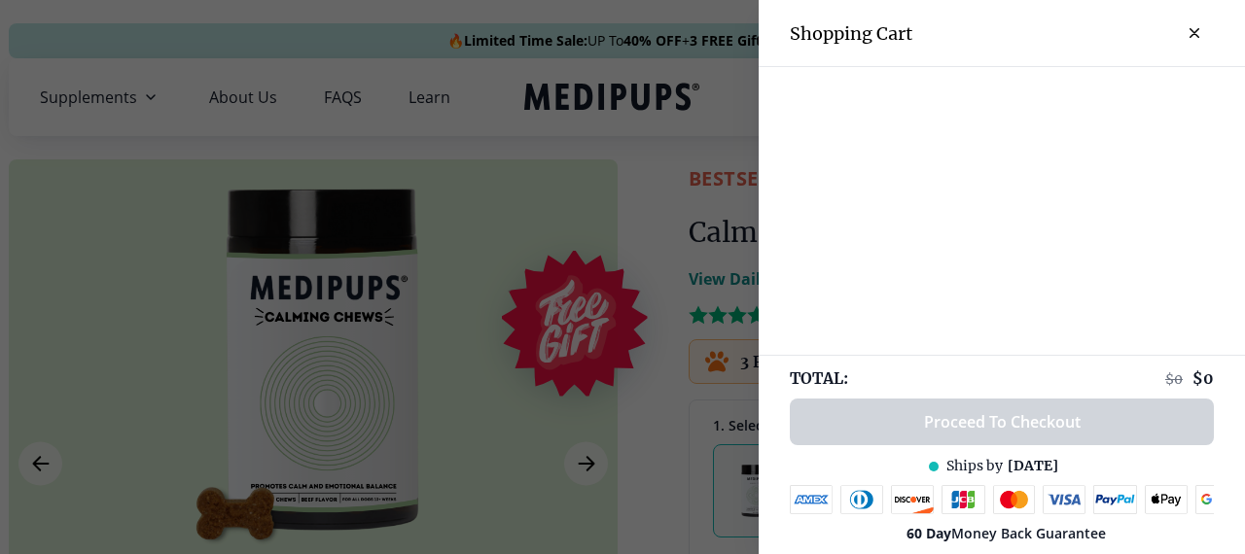
click at [856, 258] on div at bounding box center [1002, 211] width 486 height 288
click at [1175, 28] on button "close-cart" at bounding box center [1194, 33] width 39 height 39
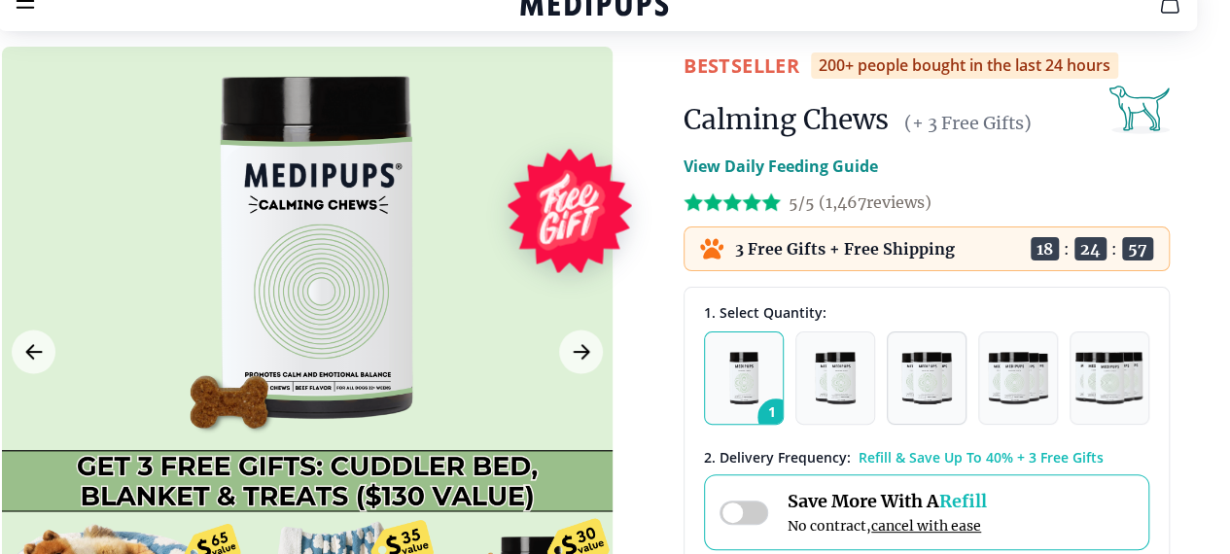
scroll to position [97, 18]
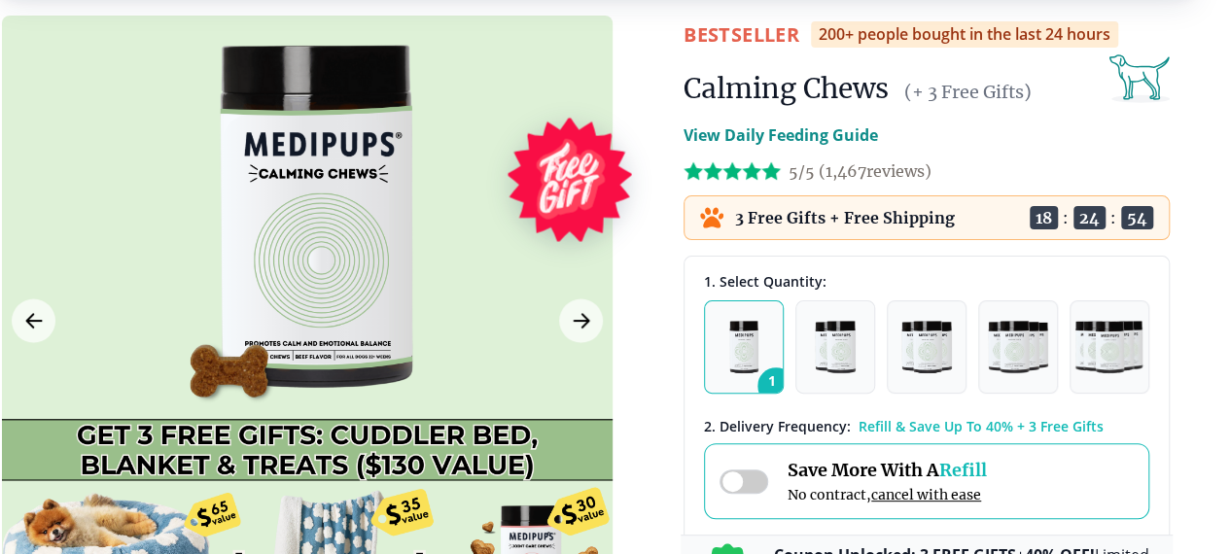
drag, startPoint x: 714, startPoint y: 421, endPoint x: 671, endPoint y: 417, distance: 43.0
drag, startPoint x: 670, startPoint y: 417, endPoint x: 731, endPoint y: 407, distance: 62.2
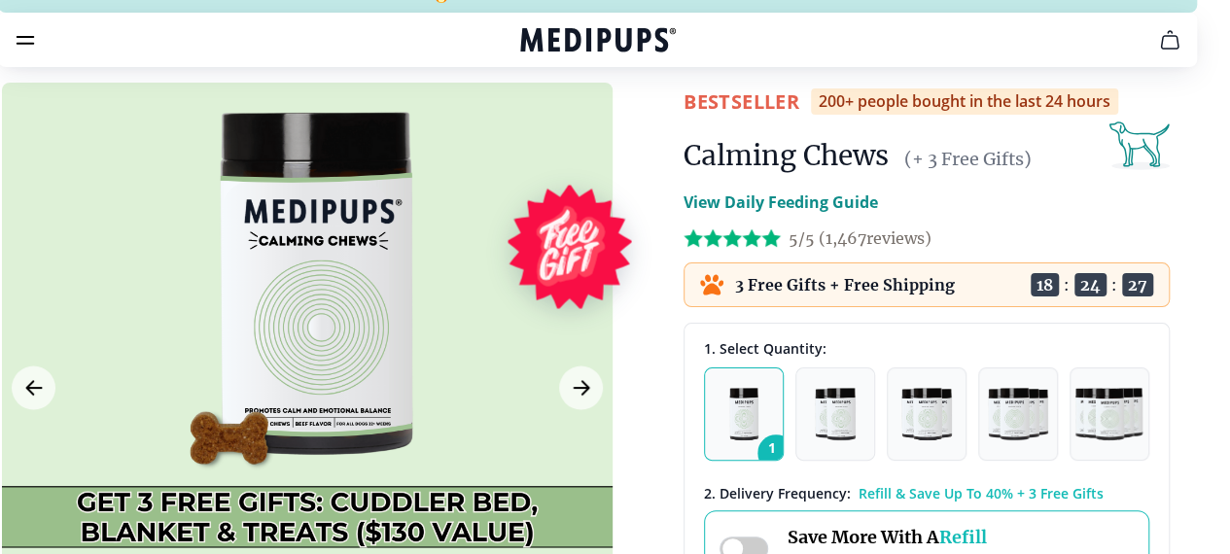
scroll to position [0, 18]
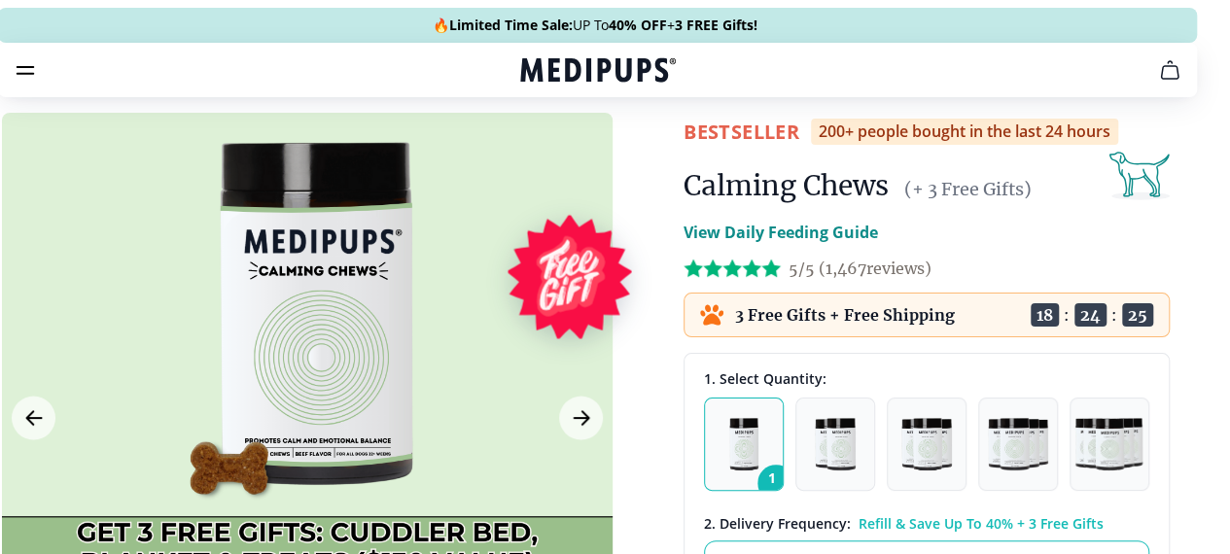
click at [1158, 82] on icon "cart" at bounding box center [1169, 69] width 23 height 23
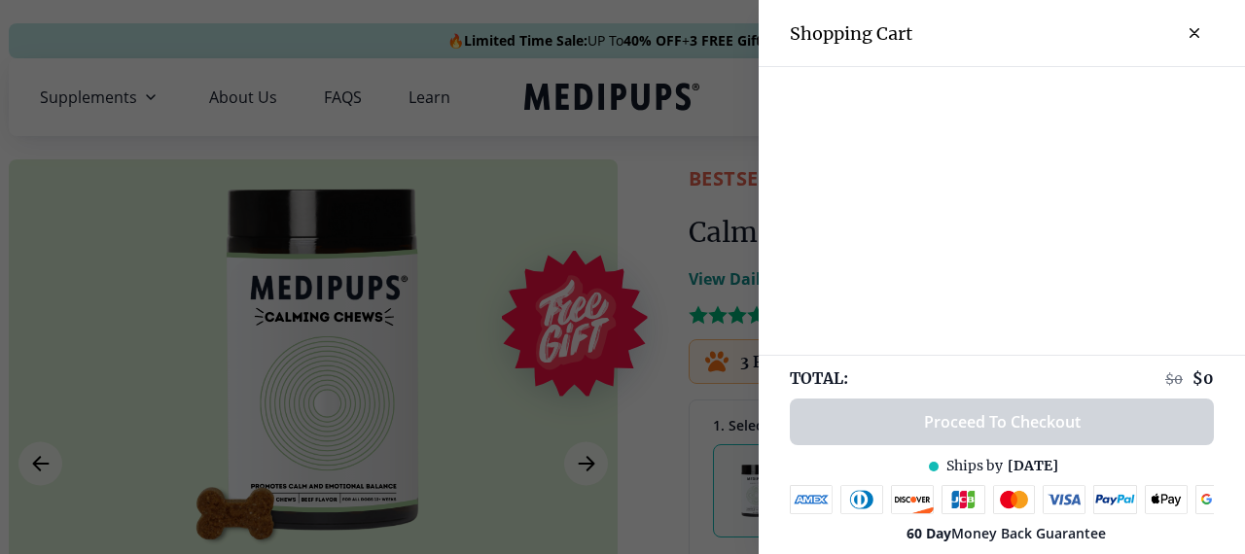
click at [930, 74] on button "cart" at bounding box center [953, 97] width 47 height 47
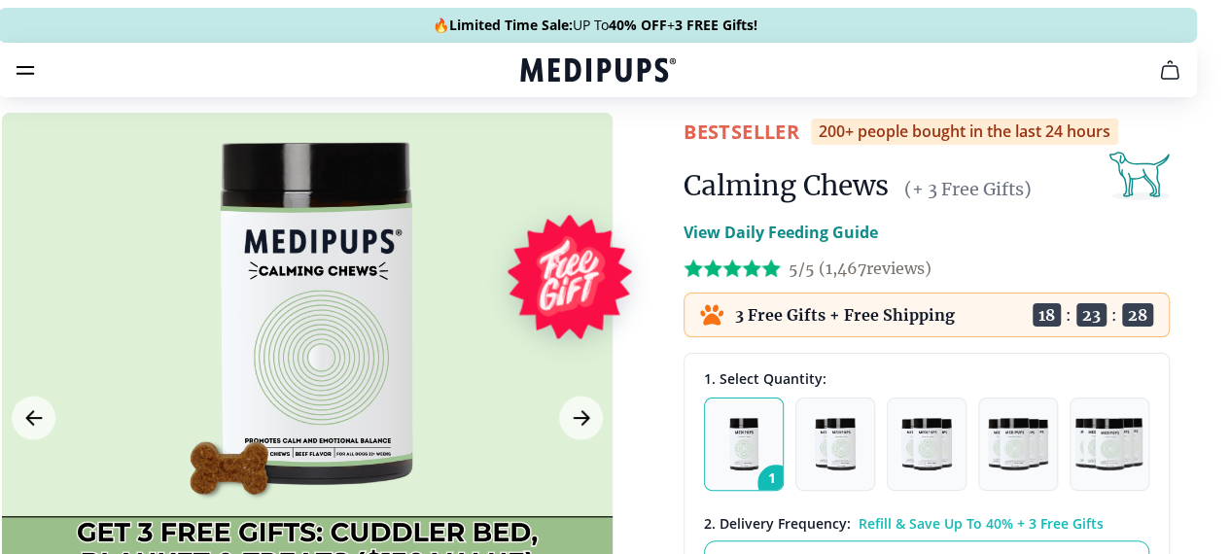
click at [309, 392] on div at bounding box center [307, 418] width 611 height 611
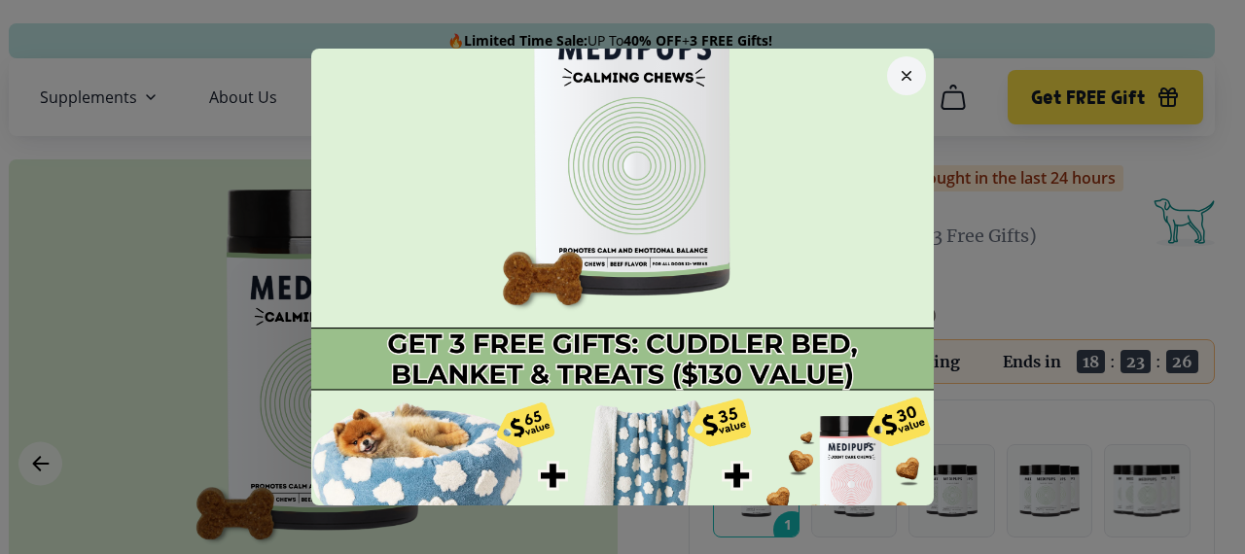
click at [902, 71] on icon "button" at bounding box center [907, 76] width 10 height 10
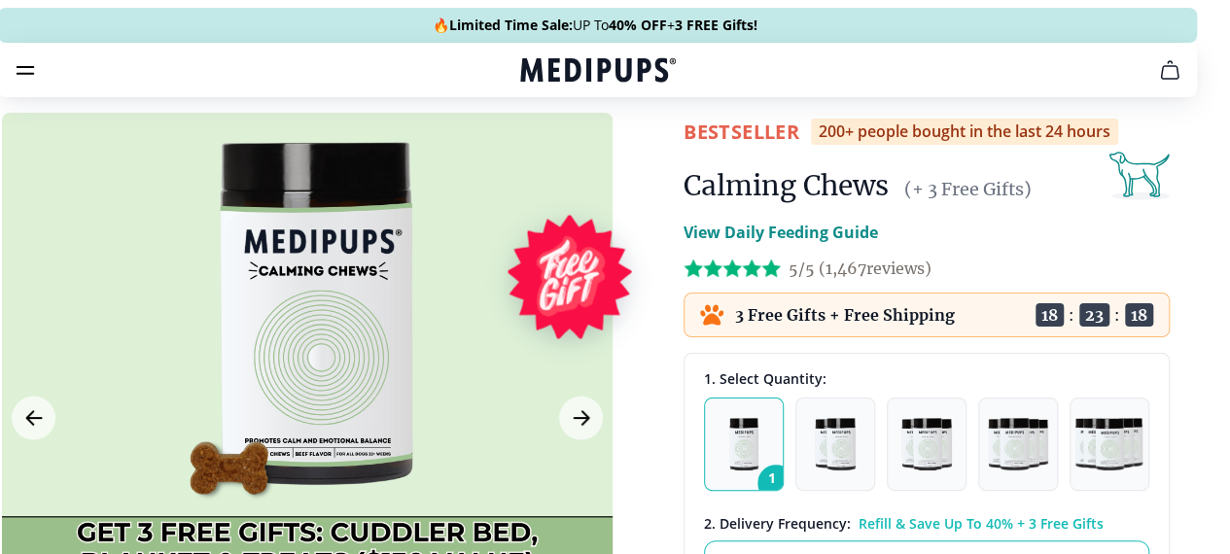
click at [1161, 79] on icon "cart" at bounding box center [1169, 70] width 17 height 18
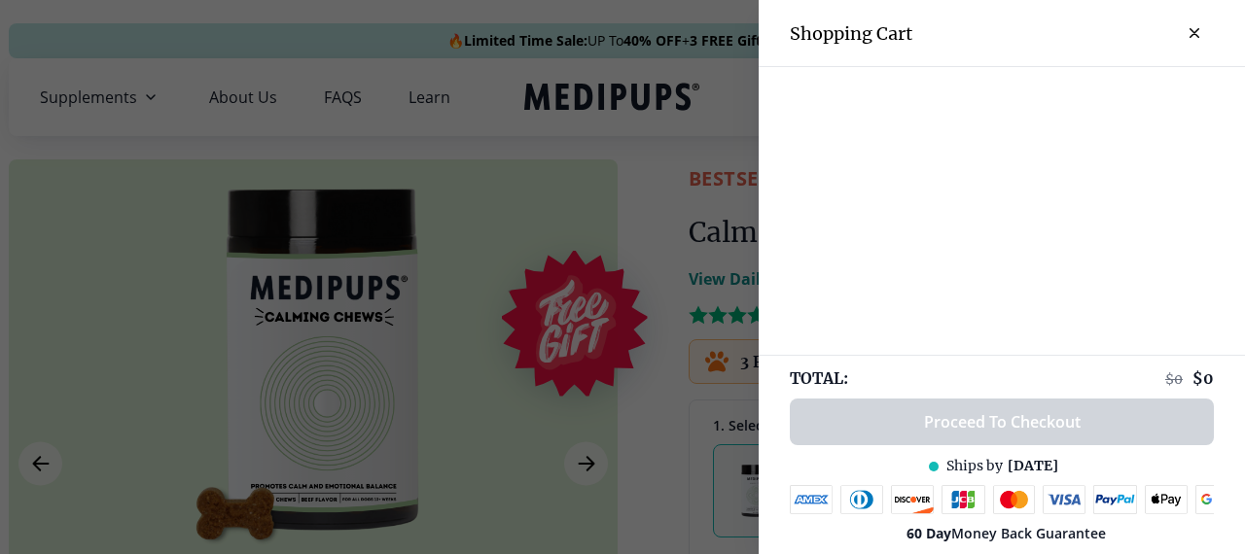
click at [1175, 27] on button "close-cart" at bounding box center [1194, 33] width 39 height 39
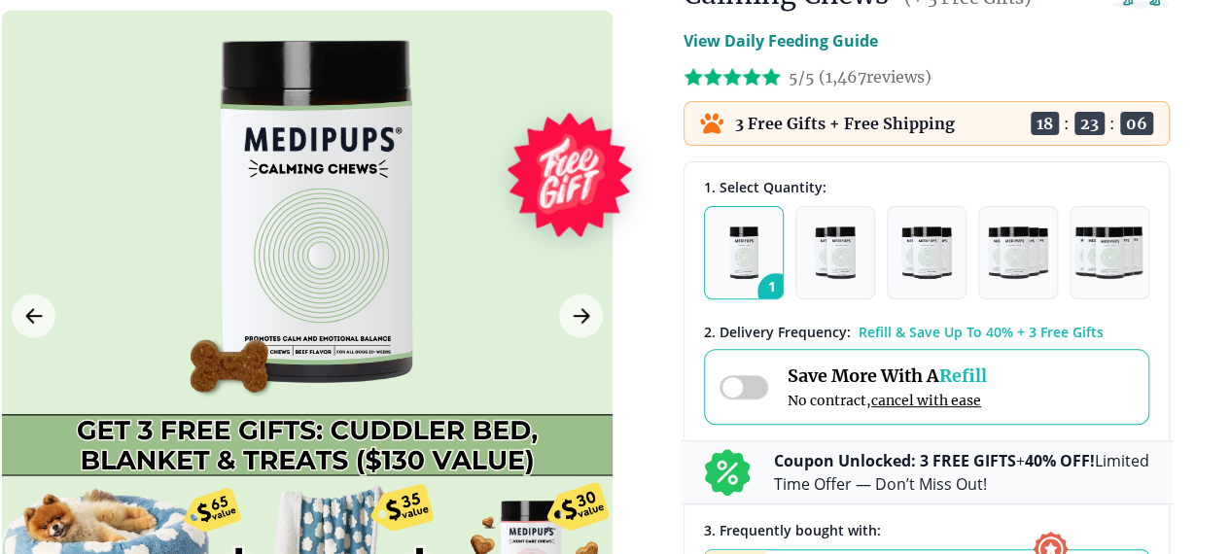
scroll to position [389, 18]
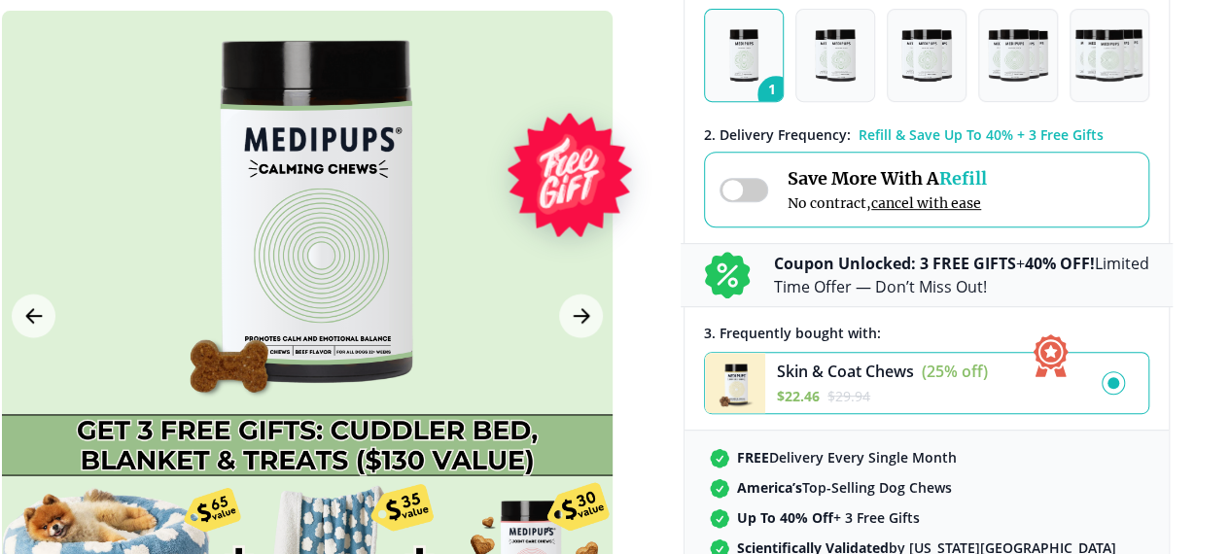
click at [633, 115] on icon at bounding box center [571, 176] width 124 height 124
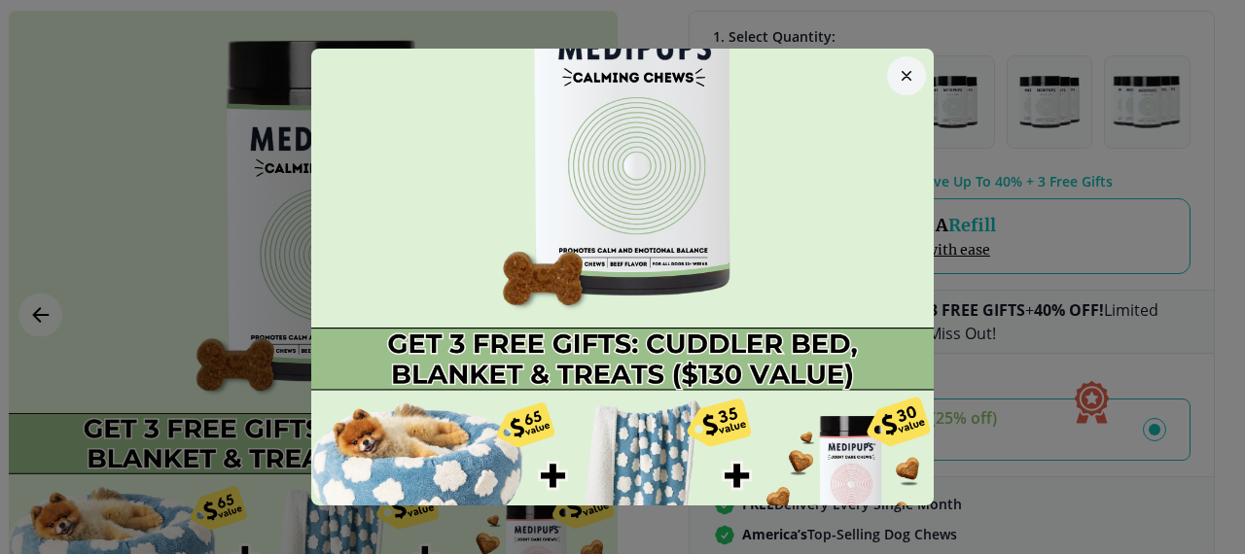
click at [889, 69] on button "button" at bounding box center [906, 75] width 39 height 39
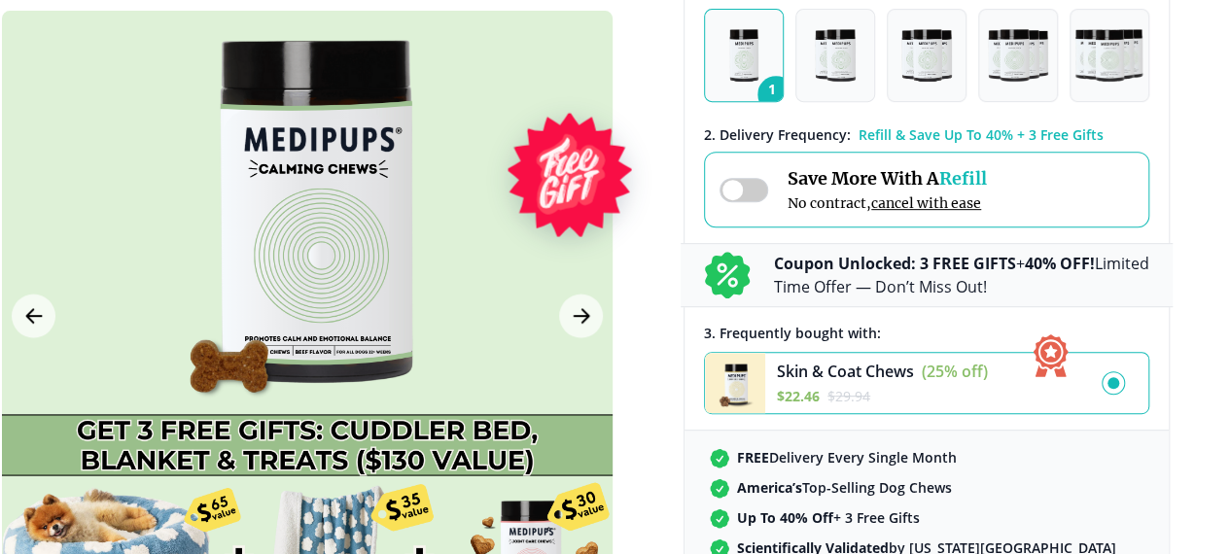
click at [735, 202] on span at bounding box center [744, 190] width 49 height 24
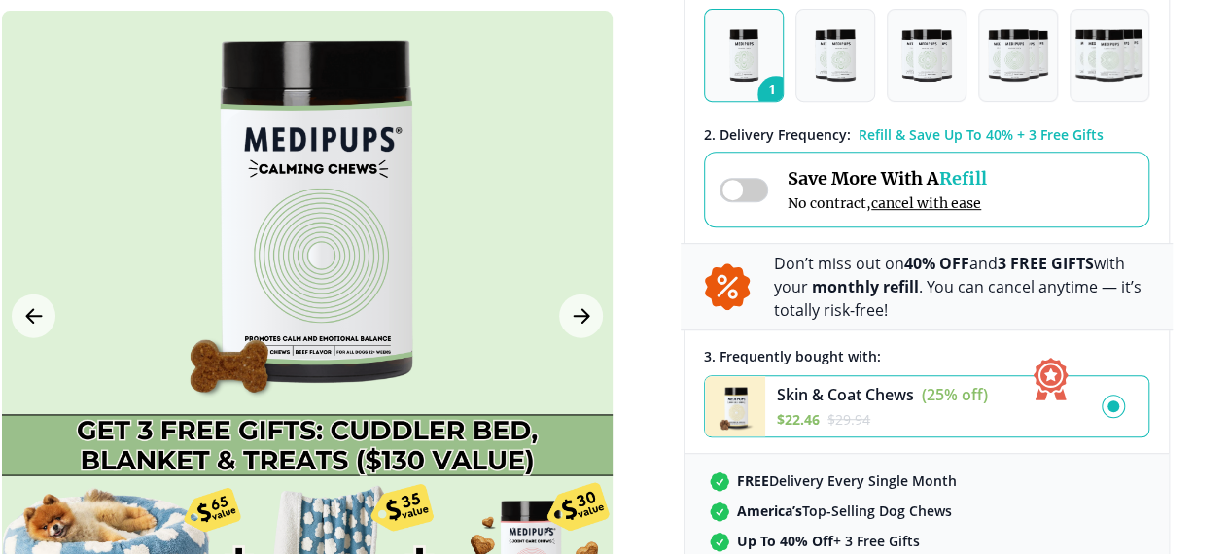
click at [735, 202] on span at bounding box center [744, 190] width 49 height 24
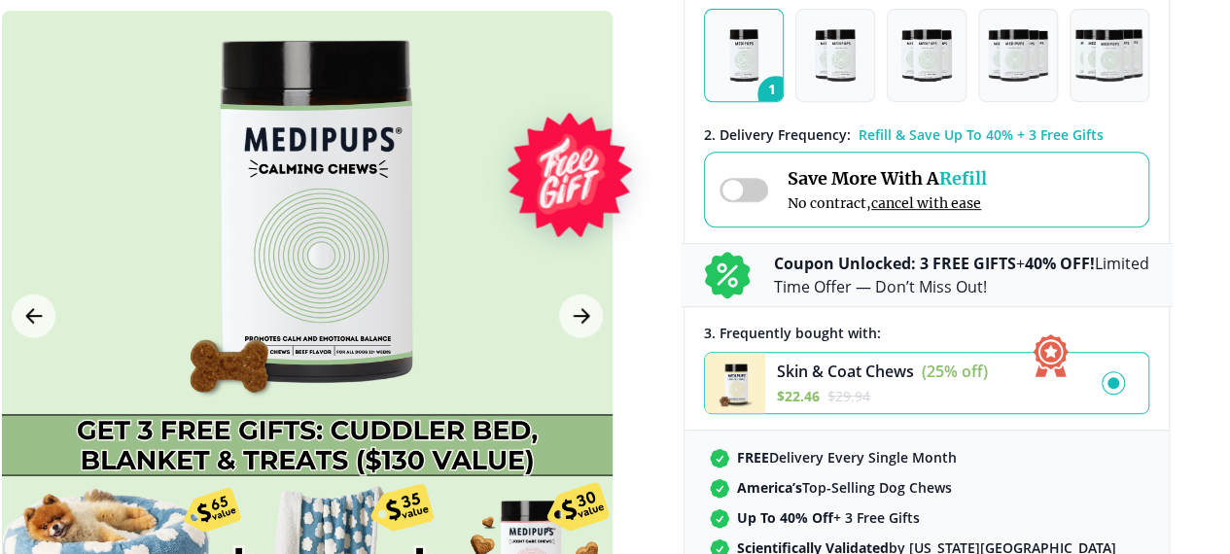
click at [755, 202] on span at bounding box center [744, 190] width 49 height 24
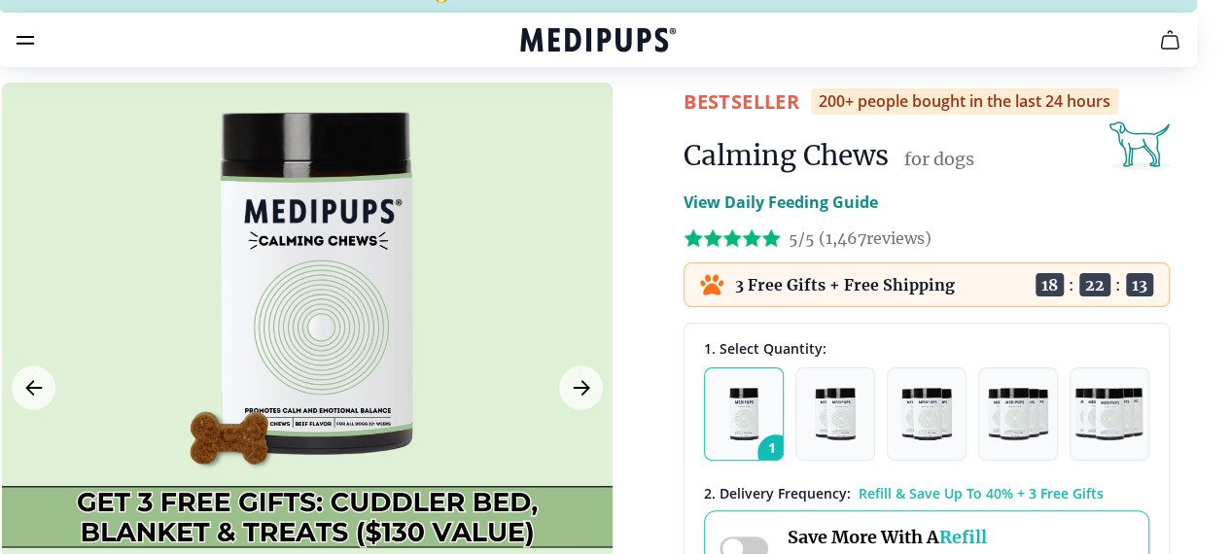
scroll to position [0, 18]
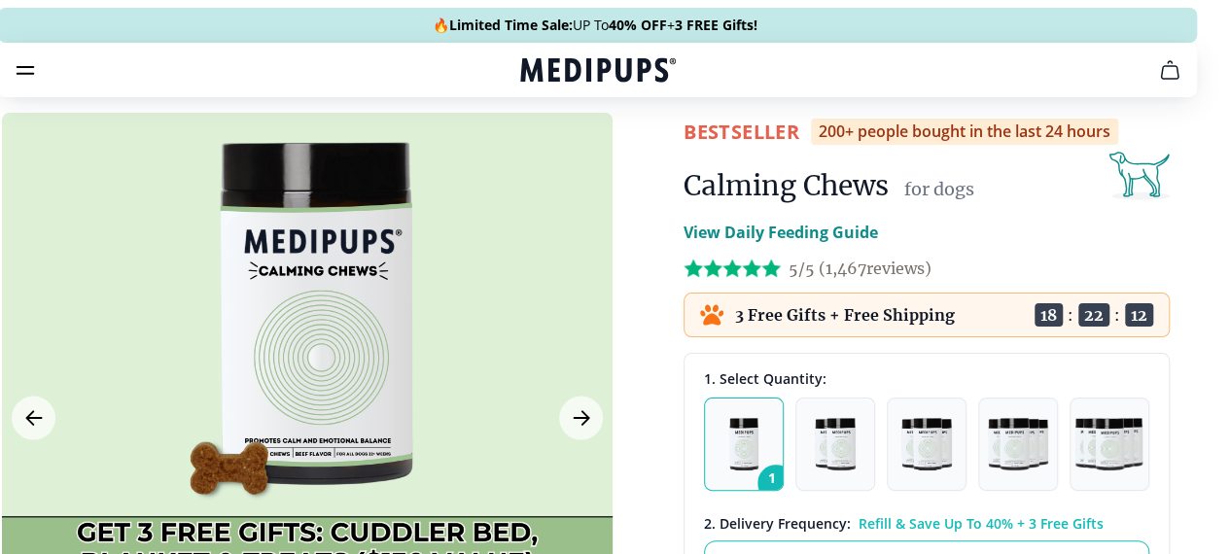
click at [1158, 82] on icon "cart" at bounding box center [1169, 69] width 23 height 23
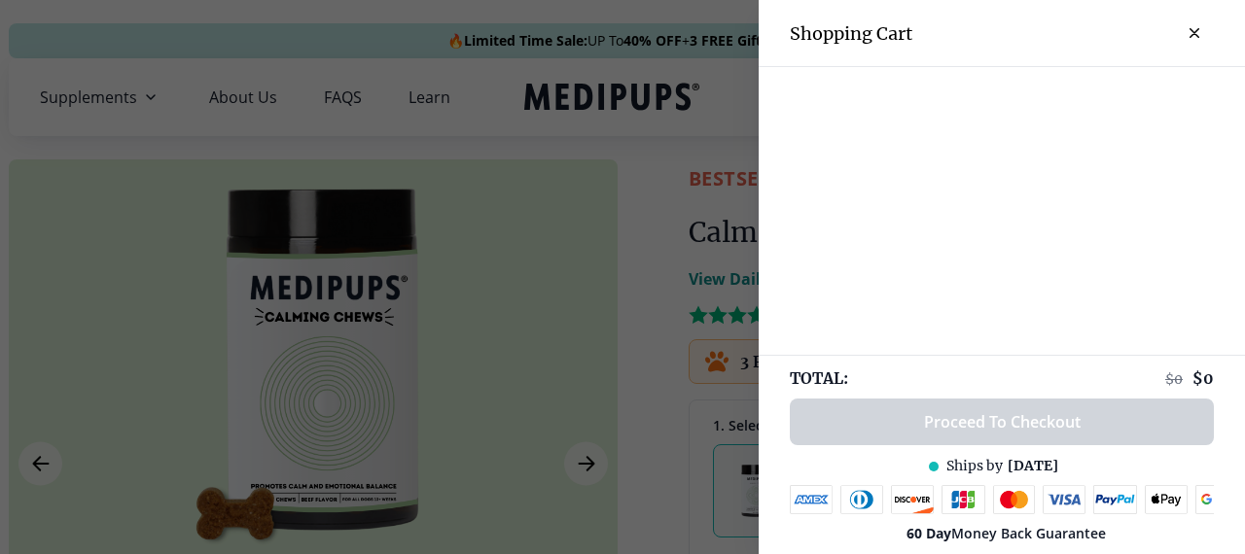
click at [982, 429] on div "TOTAL: $ 0 $ 0 Proceed To Checkout Ships by [DATE] Day Money Back Guarantee" at bounding box center [1002, 454] width 486 height 199
click at [1178, 27] on button "close-cart" at bounding box center [1194, 33] width 39 height 39
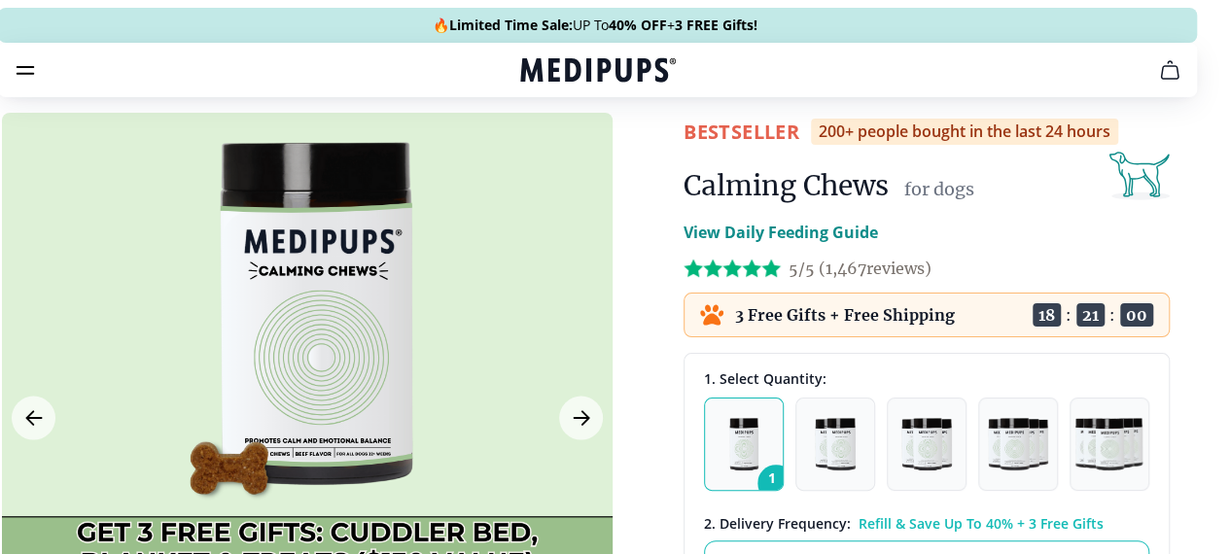
click at [1161, 79] on icon "cart" at bounding box center [1169, 70] width 17 height 18
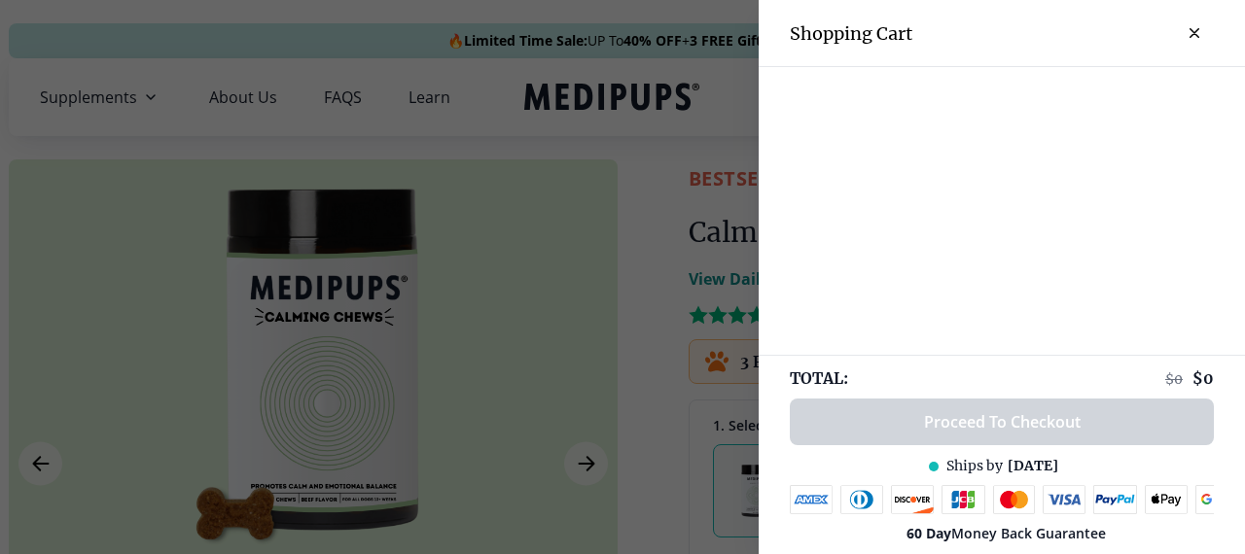
click at [1175, 27] on button "close-cart" at bounding box center [1194, 33] width 39 height 39
